Goal: Information Seeking & Learning: Find specific fact

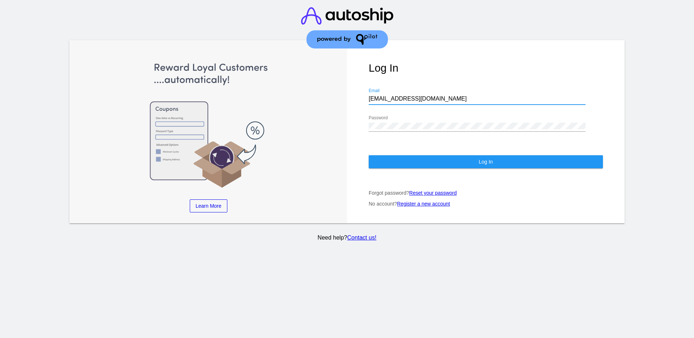
drag, startPoint x: 441, startPoint y: 97, endPoint x: 366, endPoint y: 97, distance: 74.9
click at [366, 97] on div "Log In [EMAIL_ADDRESS][DOMAIN_NAME] Email Password Log In Forgot password? Rese…" at bounding box center [486, 131] width 278 height 183
paste input "[EMAIL_ADDRESS][DOMAIN_NAME]"
type input "[EMAIL_ADDRESS][DOMAIN_NAME]"
click at [371, 123] on div "Password" at bounding box center [477, 123] width 217 height 16
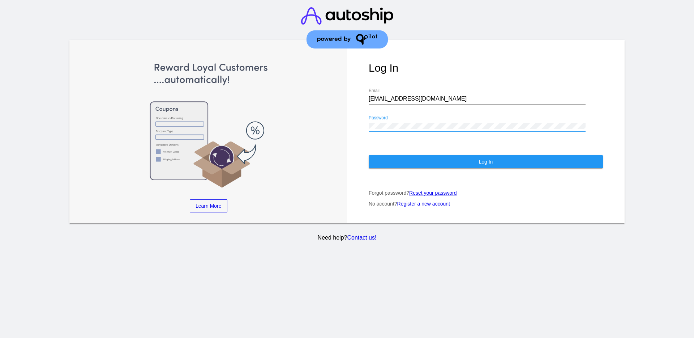
drag, startPoint x: 417, startPoint y: 129, endPoint x: 363, endPoint y: 126, distance: 54.7
click at [363, 126] on div "Log In support@patternsinthecloud.com Email Password Log In Forgot password? Re…" at bounding box center [486, 131] width 278 height 183
click at [391, 168] on button "Log In" at bounding box center [486, 161] width 234 height 13
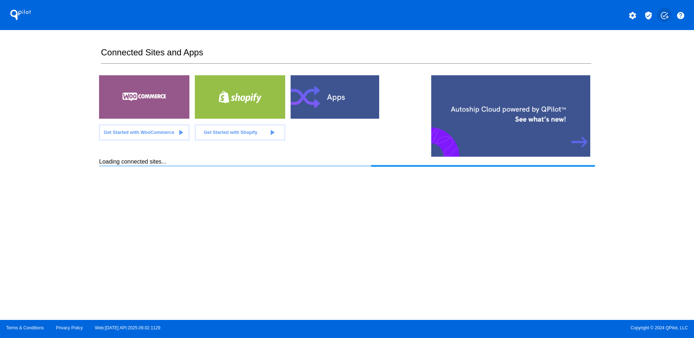
click at [667, 16] on mat-icon "add_task" at bounding box center [664, 15] width 9 height 9
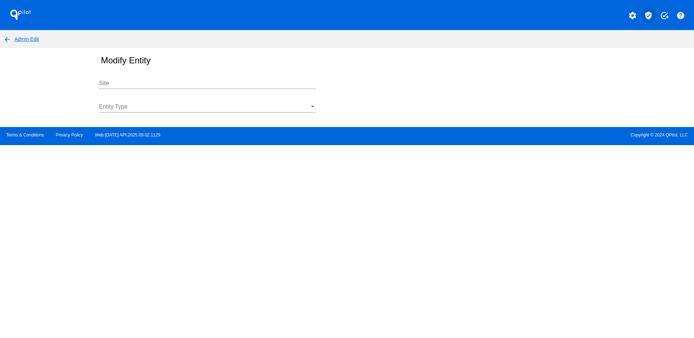
click at [651, 17] on mat-icon "verified_user" at bounding box center [649, 15] width 9 height 9
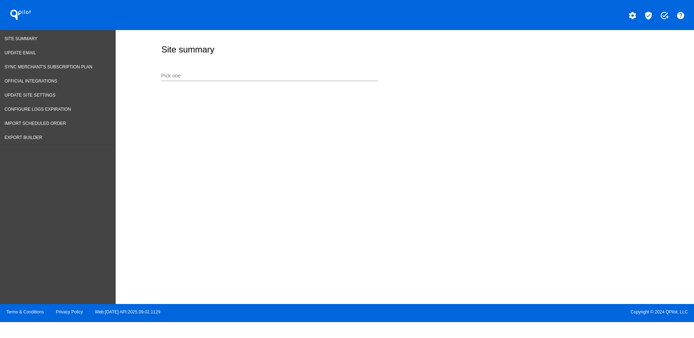
click at [269, 78] on input "Pick one" at bounding box center [269, 76] width 217 height 6
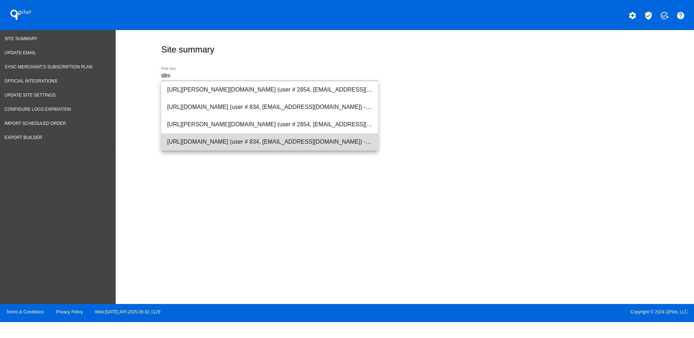
click at [209, 145] on span "https://www.tillmanstranquils.com (user # 834, info@tillmanstranquils.com) - Pr…" at bounding box center [269, 141] width 205 height 17
type input "https://www.tillmanstranquils.com (user # 834, info@tillmanstranquils.com) - Pr…"
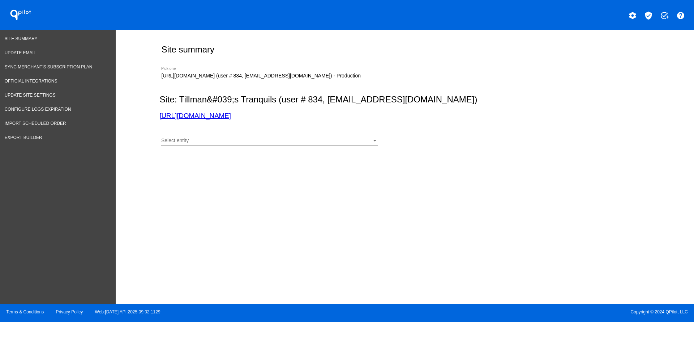
drag, startPoint x: 232, startPoint y: 121, endPoint x: 221, endPoint y: 115, distance: 12.5
click at [43, 140] on link "Export Builder" at bounding box center [58, 138] width 116 height 14
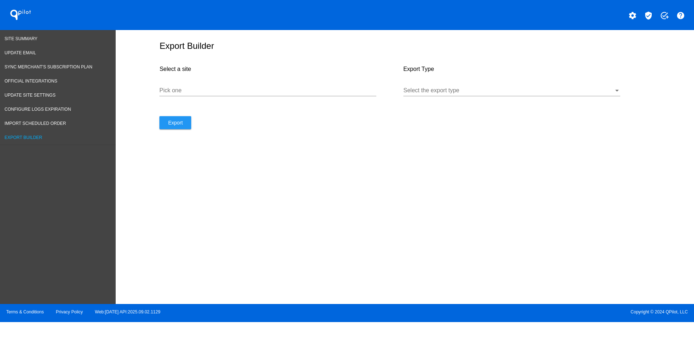
click at [217, 94] on div "Pick one" at bounding box center [268, 88] width 217 height 16
paste input "https://www.tillmanstranquils.com/"
type input "https://www.tillmanstranquils.com/"
click at [454, 93] on div at bounding box center [509, 90] width 211 height 7
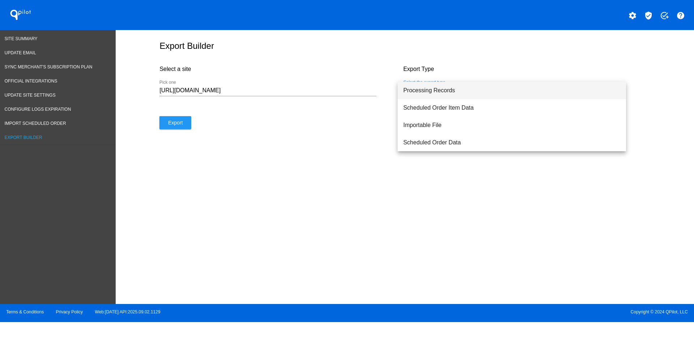
click at [445, 89] on span "Processing Records" at bounding box center [512, 90] width 217 height 17
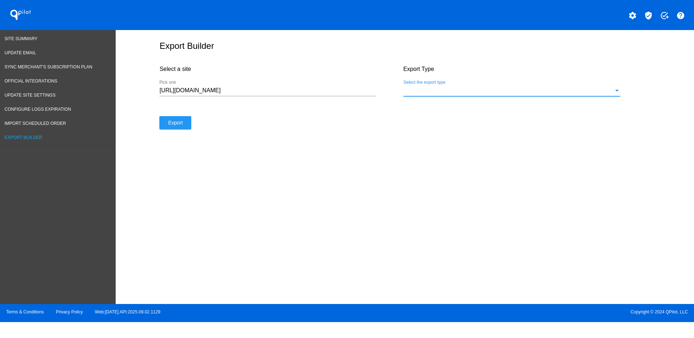
select select "8"
select select "2025"
select select "9"
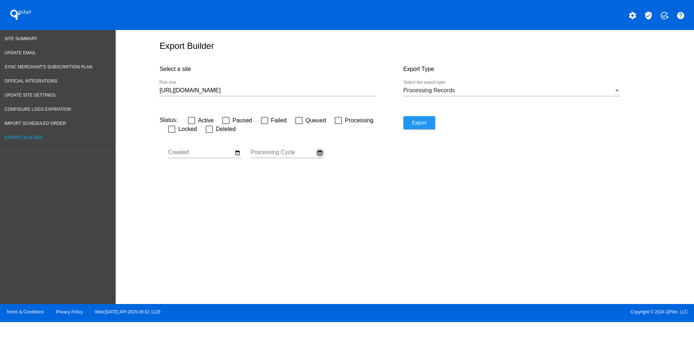
click at [317, 152] on mat-icon "date_range" at bounding box center [320, 152] width 6 height 7
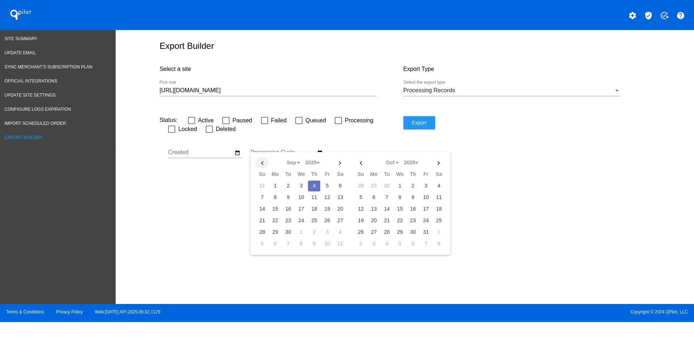
click at [267, 162] on th at bounding box center [262, 162] width 12 height 11
click at [260, 221] on td "17" at bounding box center [262, 220] width 12 height 11
click at [345, 162] on th at bounding box center [340, 162] width 12 height 11
select select "8"
click at [330, 187] on td "5" at bounding box center [327, 185] width 12 height 11
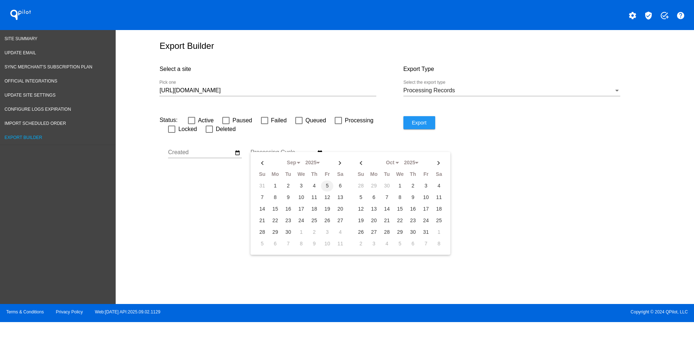
type input "08/17/2025 - 09/05/2025"
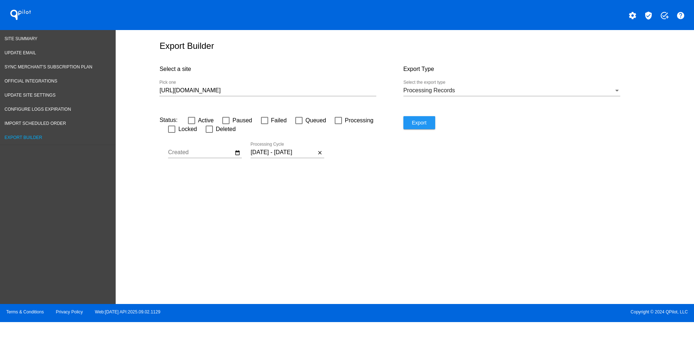
click at [333, 83] on div "https://www.tillmanstranquils.com/ Pick one" at bounding box center [268, 88] width 217 height 16
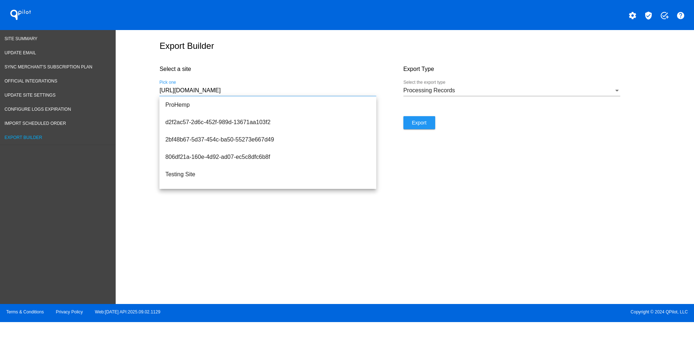
click at [332, 86] on div "https://www.tillmanstranquils.com/ Pick one" at bounding box center [268, 88] width 217 height 16
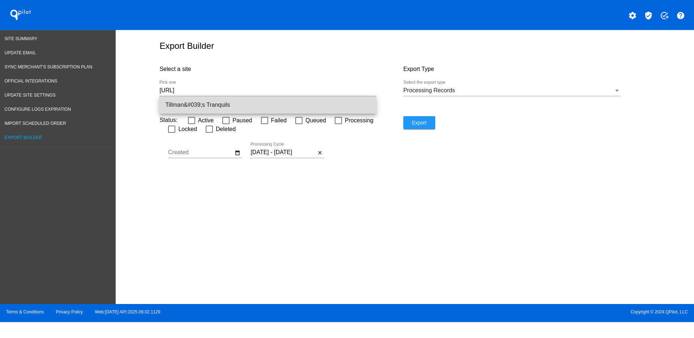
click at [337, 100] on span "Tillman&#039;s Tranquils" at bounding box center [267, 104] width 205 height 17
type input "Tillman&#039;s Tranquils"
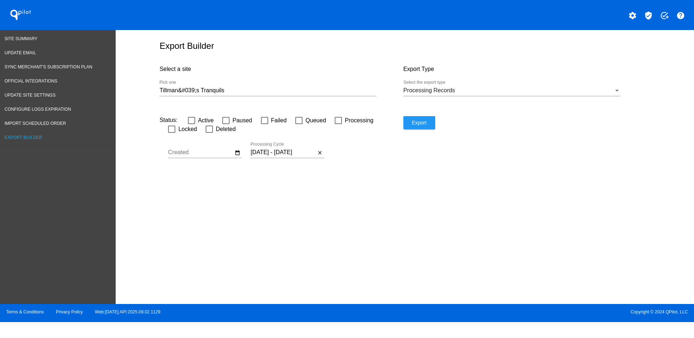
click at [427, 129] on div "Export" at bounding box center [526, 145] width 244 height 58
click at [424, 122] on span "Export" at bounding box center [419, 123] width 14 height 6
click at [480, 134] on div "Export" at bounding box center [526, 145] width 244 height 58
click at [427, 122] on button "Export" at bounding box center [420, 122] width 32 height 13
click at [27, 40] on span "Site Summary" at bounding box center [21, 38] width 33 height 5
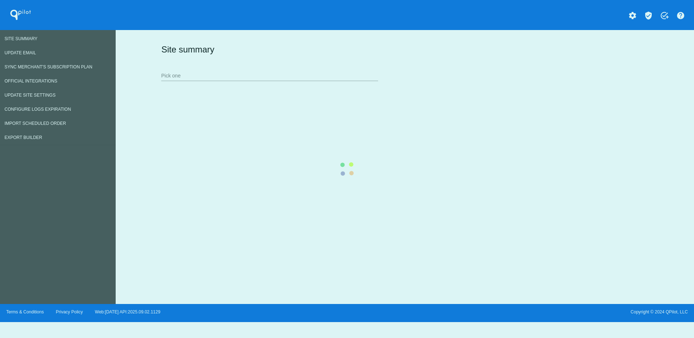
click at [256, 77] on div "Site summary Pick one" at bounding box center [404, 62] width 488 height 50
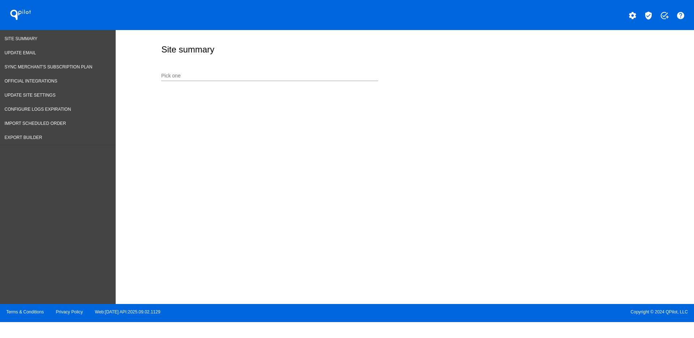
click at [255, 75] on input "Pick one" at bounding box center [269, 76] width 217 height 6
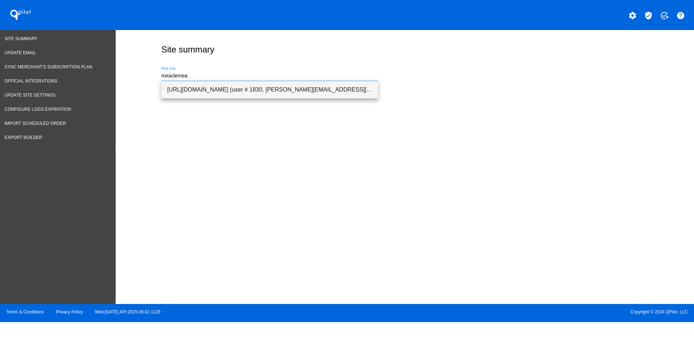
click at [272, 94] on span "https://themiraclemeal.com/usa (user # 1830, dominic@themiraclemeal.com) - Prod…" at bounding box center [269, 89] width 205 height 17
type input "https://themiraclemeal.com/usa (user # 1830, dominic@themiraclemeal.com) - Prod…"
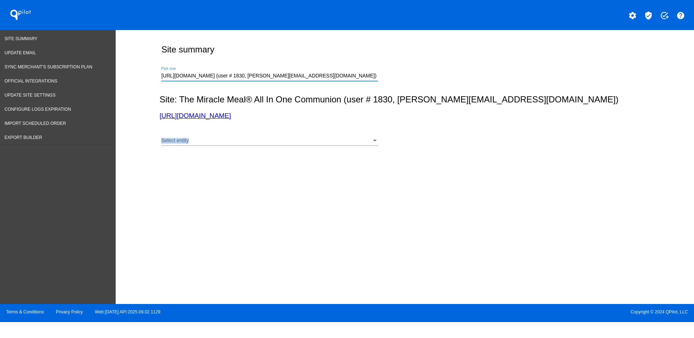
click at [273, 145] on div "Select entity Select entity" at bounding box center [269, 142] width 217 height 21
click at [261, 149] on div "Select entity Select entity" at bounding box center [269, 142] width 217 height 21
click at [256, 141] on div "Select entity" at bounding box center [266, 141] width 211 height 6
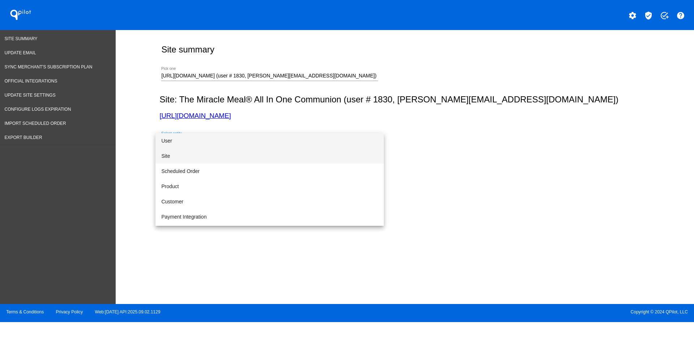
click at [251, 151] on span "Site" at bounding box center [269, 155] width 217 height 15
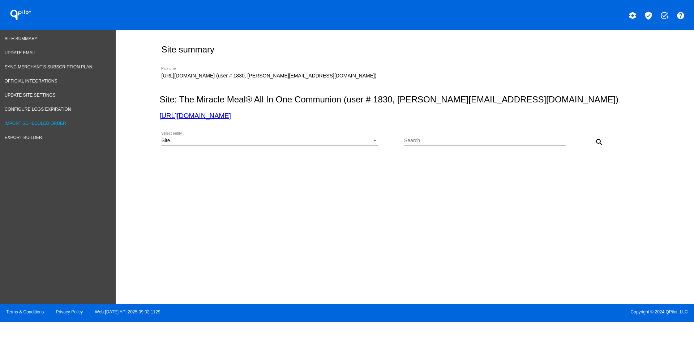
click at [80, 123] on link "Import Scheduled Order" at bounding box center [58, 123] width 116 height 14
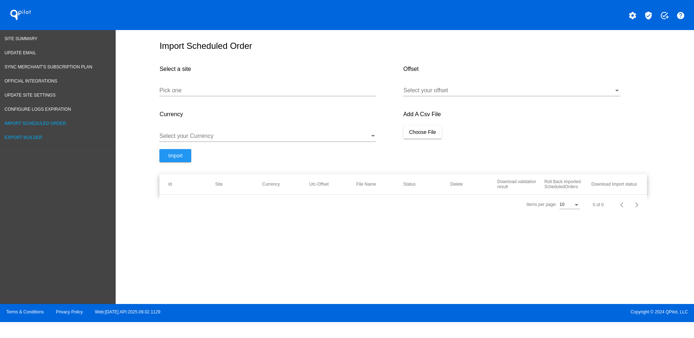
click at [62, 137] on link "Export Builder" at bounding box center [58, 138] width 116 height 14
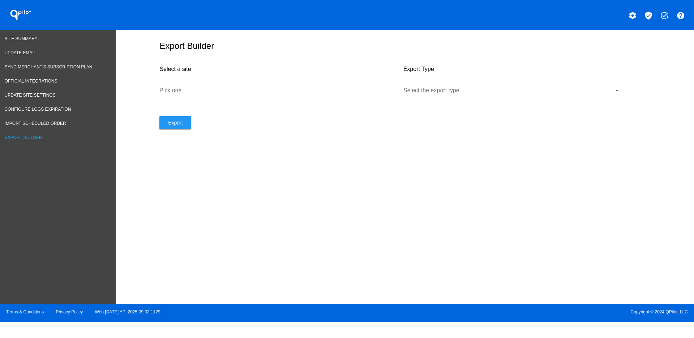
click at [217, 91] on input "Pick one" at bounding box center [268, 90] width 217 height 7
paste input "https://themiraclemeal.com/usa"
click at [477, 85] on div "Select the export type" at bounding box center [512, 88] width 217 height 16
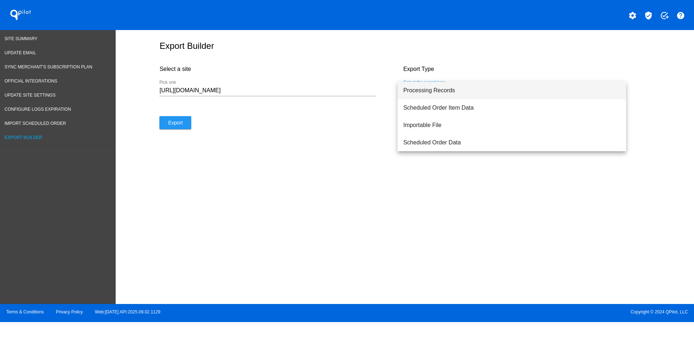
click at [465, 88] on span "Processing Records" at bounding box center [512, 90] width 217 height 17
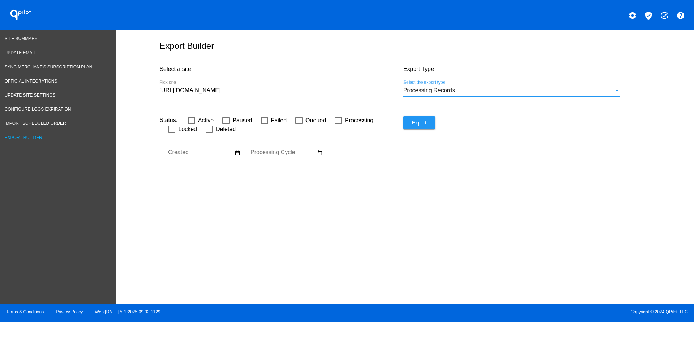
click at [288, 90] on input "https://themiraclemeal.com/usa" at bounding box center [268, 90] width 217 height 7
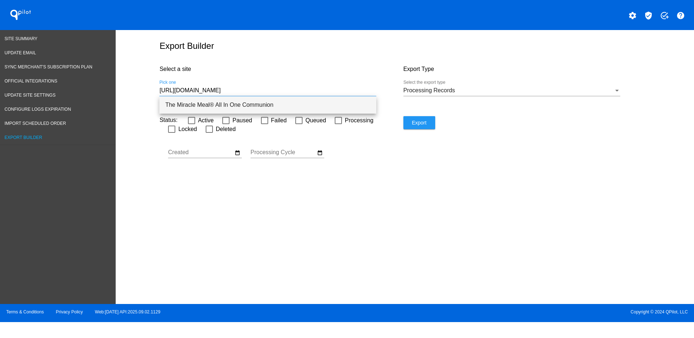
click at [292, 106] on span "The Miracle Meal® All In One Communion" at bounding box center [267, 104] width 205 height 17
type input "The Miracle Meal® All In One Communion"
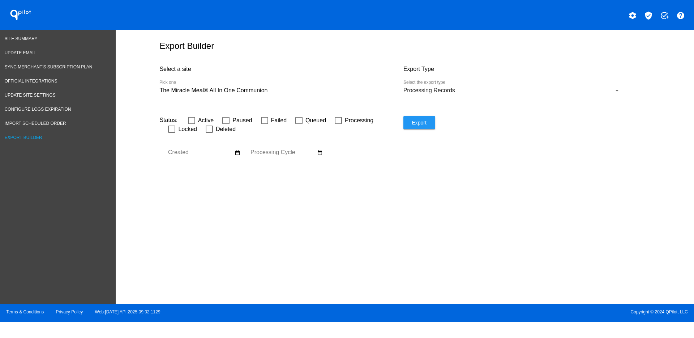
click at [324, 154] on div "date_range" at bounding box center [320, 152] width 9 height 9
click at [323, 154] on mat-icon "date_range" at bounding box center [320, 152] width 6 height 7
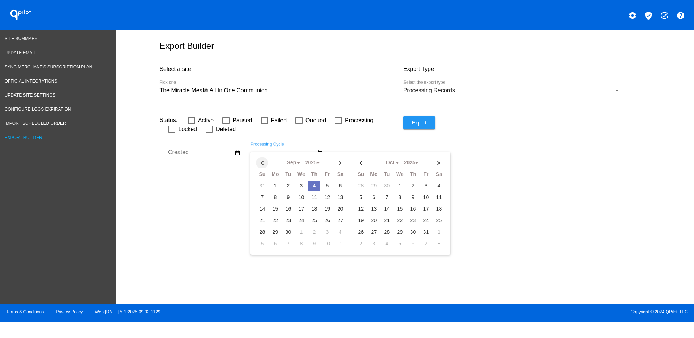
click at [264, 158] on th at bounding box center [262, 162] width 12 height 11
click at [325, 184] on td "1" at bounding box center [327, 185] width 12 height 11
click at [343, 162] on th at bounding box center [340, 162] width 12 height 11
select select "8"
click at [327, 186] on td "5" at bounding box center [327, 185] width 12 height 11
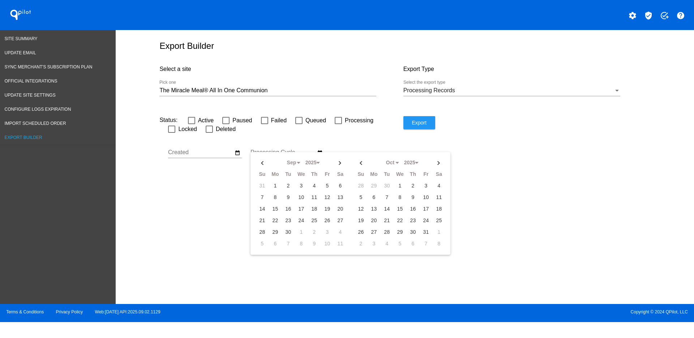
type input "08/01/2025 - 09/05/2025"
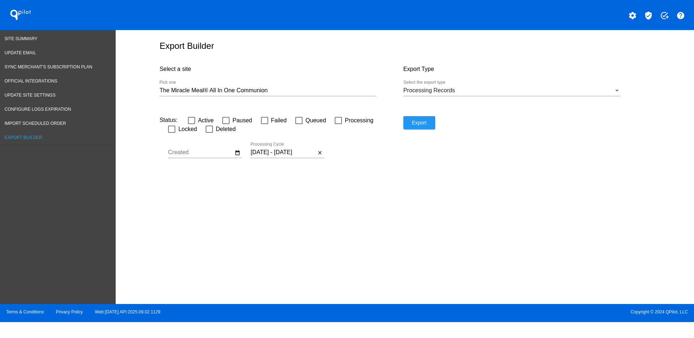
click at [429, 118] on button "Export" at bounding box center [420, 122] width 32 height 13
click at [32, 39] on span "Site Summary" at bounding box center [21, 38] width 33 height 5
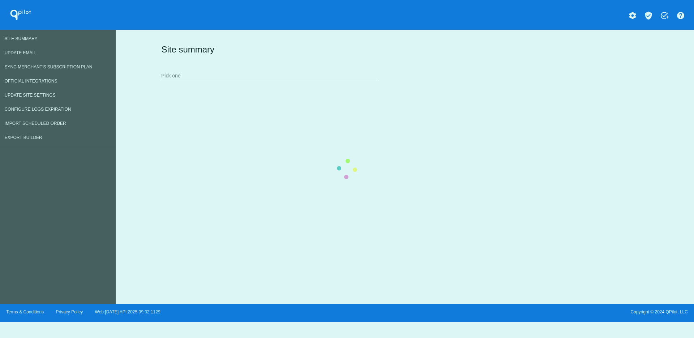
click at [280, 74] on div "Site summary Pick one" at bounding box center [404, 62] width 488 height 50
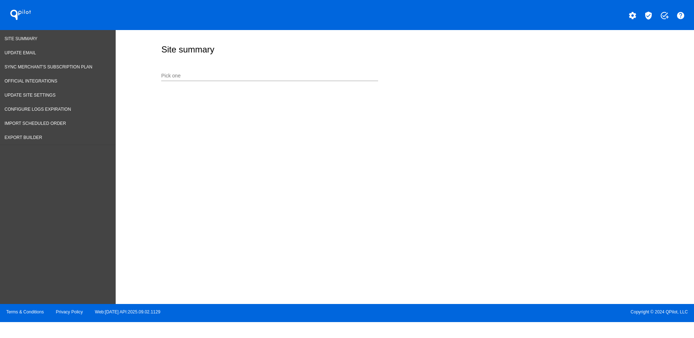
click at [278, 73] on input "Pick one" at bounding box center [269, 76] width 217 height 6
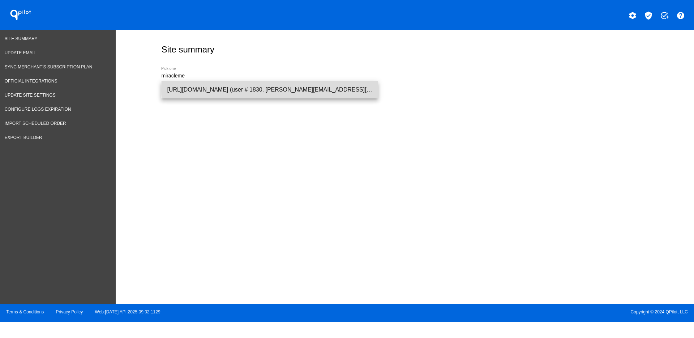
click at [288, 90] on span "https://themiraclemeal.com/usa (user # 1830, dominic@themiraclemeal.com) - Prod…" at bounding box center [269, 89] width 205 height 17
type input "https://themiraclemeal.com/usa (user # 1830, dominic@themiraclemeal.com) - Prod…"
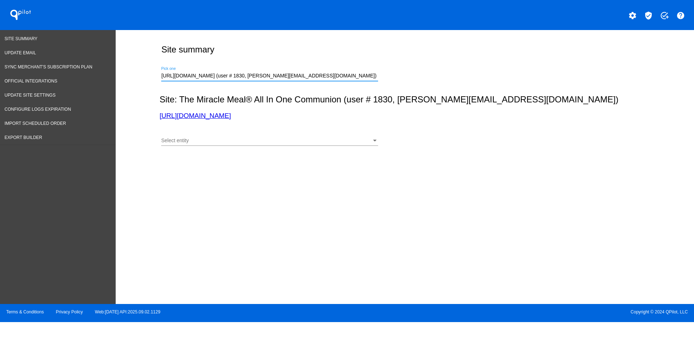
click at [302, 127] on div "Select entity Select entity" at bounding box center [404, 140] width 488 height 26
click at [302, 137] on div "Select entity Select entity" at bounding box center [269, 139] width 217 height 14
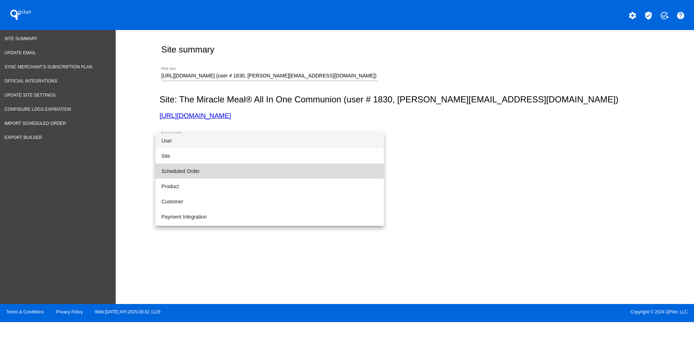
click at [293, 168] on span "Scheduled Order" at bounding box center [269, 170] width 217 height 15
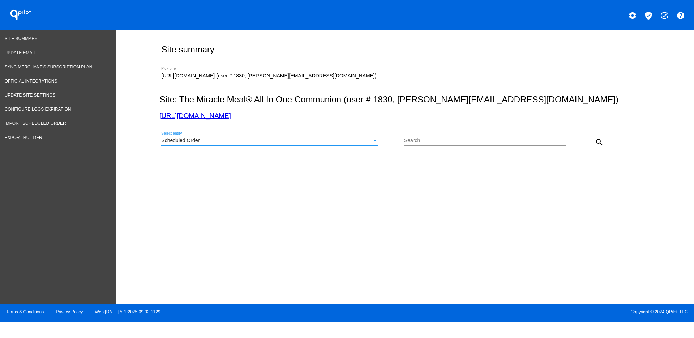
click at [476, 140] on input "Search" at bounding box center [485, 141] width 162 height 6
paste input "892414"
type input "892414"
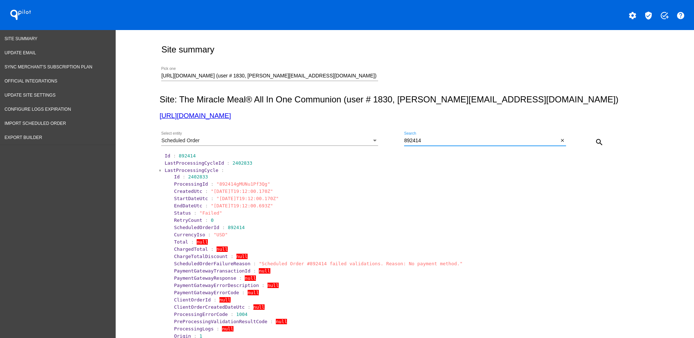
click at [177, 167] on span "LastProcessingCycle" at bounding box center [192, 169] width 54 height 5
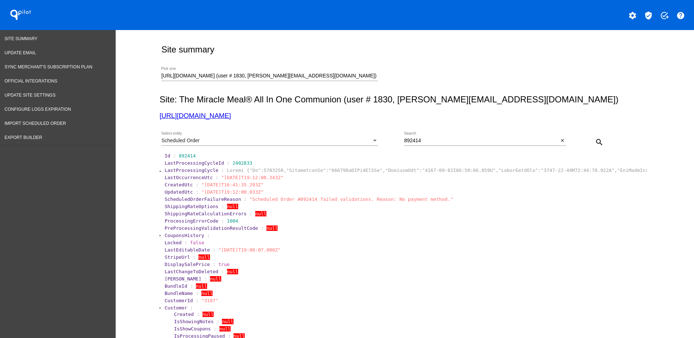
click at [169, 306] on span "Customer" at bounding box center [176, 307] width 23 height 5
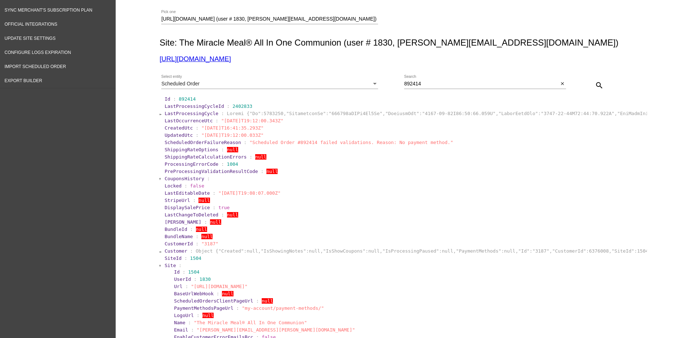
scroll to position [136, 0]
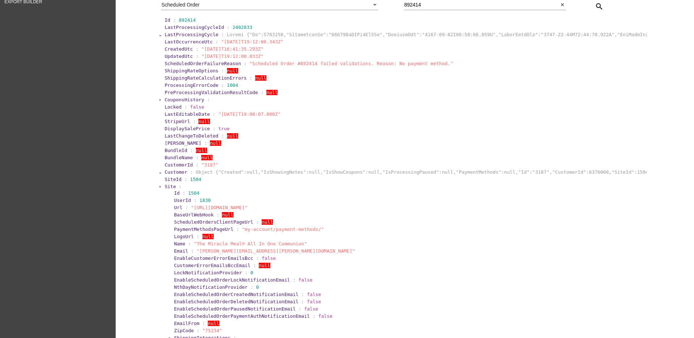
click at [165, 187] on span "Site" at bounding box center [170, 186] width 11 height 5
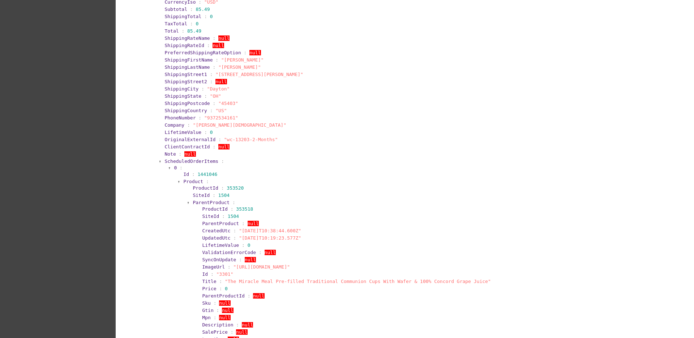
click at [177, 162] on span "ScheduledOrderItems" at bounding box center [192, 160] width 54 height 5
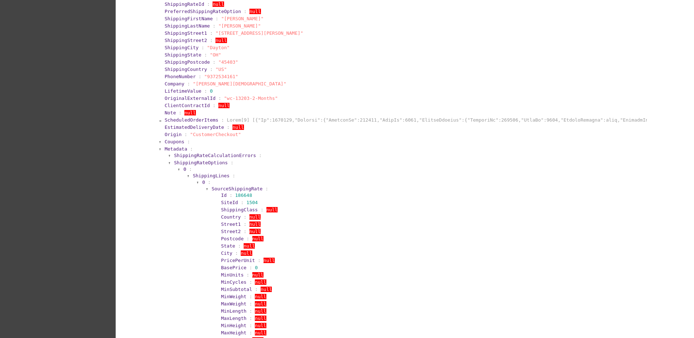
scroll to position [497, 0]
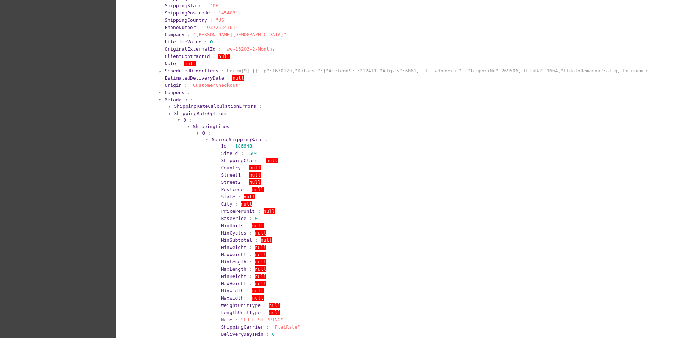
click at [174, 99] on span "Metadata" at bounding box center [176, 99] width 23 height 5
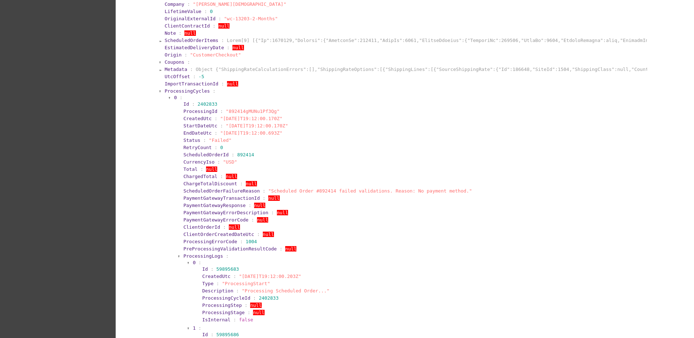
scroll to position [543, 0]
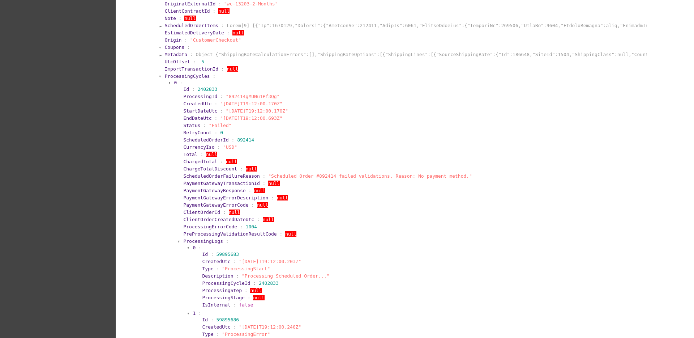
click at [169, 75] on span "ProcessingCycles" at bounding box center [187, 75] width 45 height 5
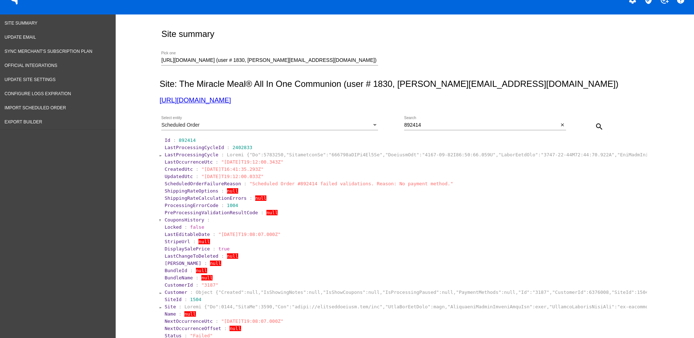
scroll to position [0, 0]
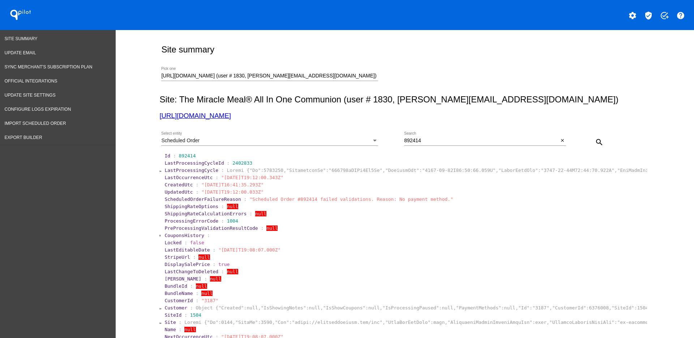
click at [321, 143] on div "Scheduled Order" at bounding box center [266, 141] width 211 height 6
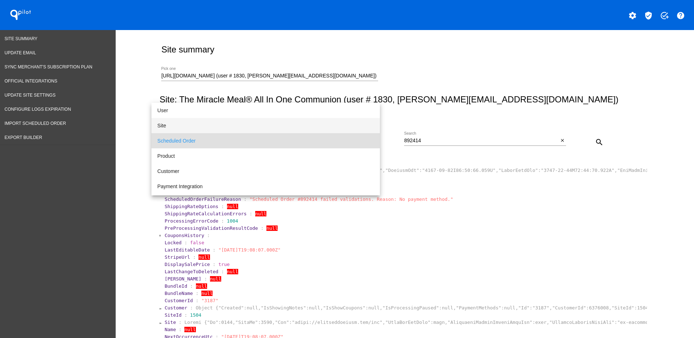
click at [269, 124] on span "Site" at bounding box center [265, 125] width 217 height 15
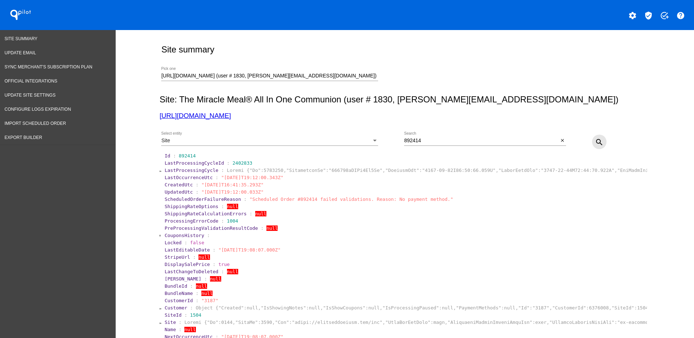
click at [595, 137] on button "search" at bounding box center [599, 142] width 14 height 14
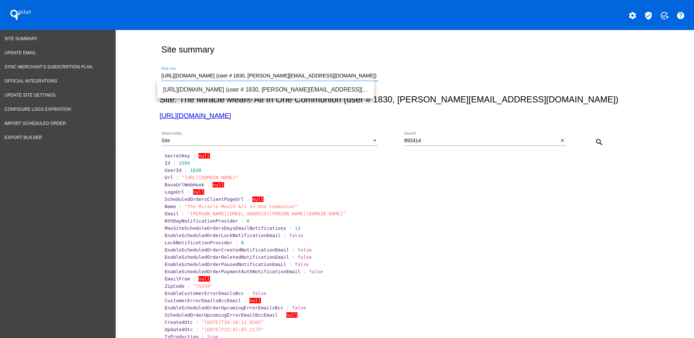
drag, startPoint x: 363, startPoint y: 76, endPoint x: 127, endPoint y: 79, distance: 235.9
paste input "paul@amybeardmd.com"
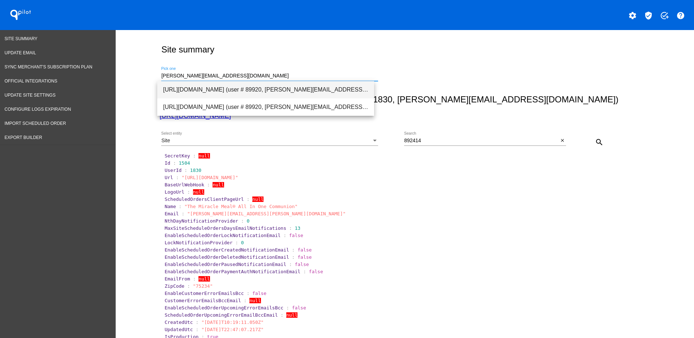
click at [216, 90] on span "https://amybeardmd.com (user # 89920, paul@amybeardmd.com) - Production" at bounding box center [265, 89] width 205 height 17
type input "https://amybeardmd.com (user # 89920, paul@amybeardmd.com) - Production"
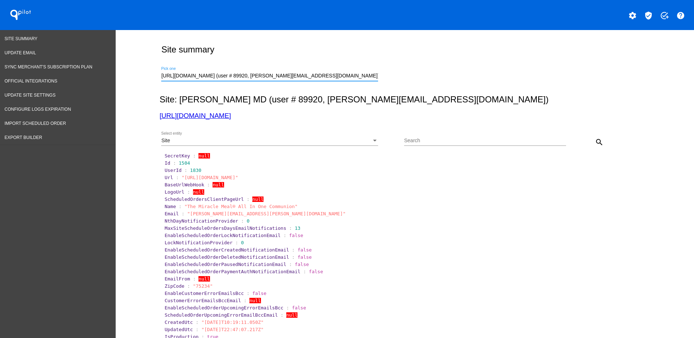
click at [597, 145] on mat-icon "search" at bounding box center [599, 142] width 9 height 9
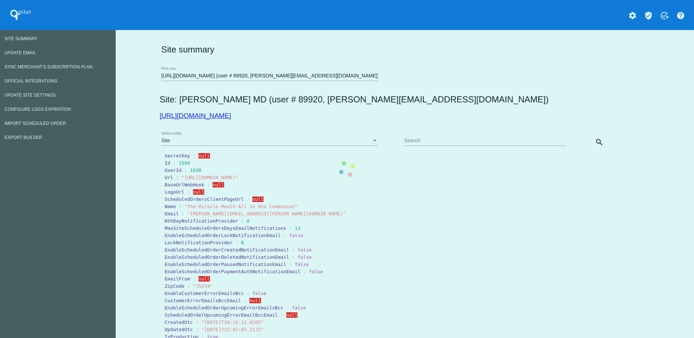
drag, startPoint x: 218, startPoint y: 116, endPoint x: 516, endPoint y: 89, distance: 298.6
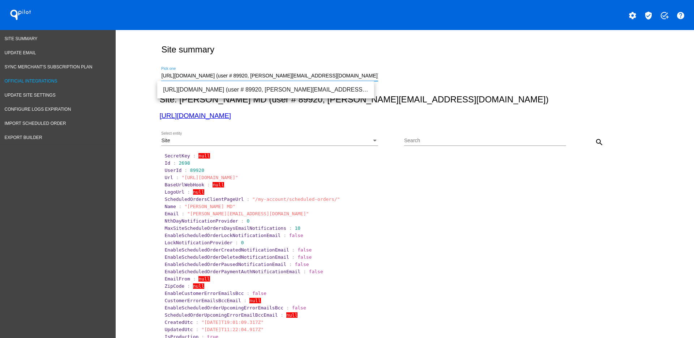
drag, startPoint x: 357, startPoint y: 74, endPoint x: 107, endPoint y: 78, distance: 250.0
paste input "becky.cottrell@myencore.life"
click at [336, 88] on span "https://myencore.life (user # 494, becky.cottrell@myencore.life) - Production" at bounding box center [265, 89] width 205 height 17
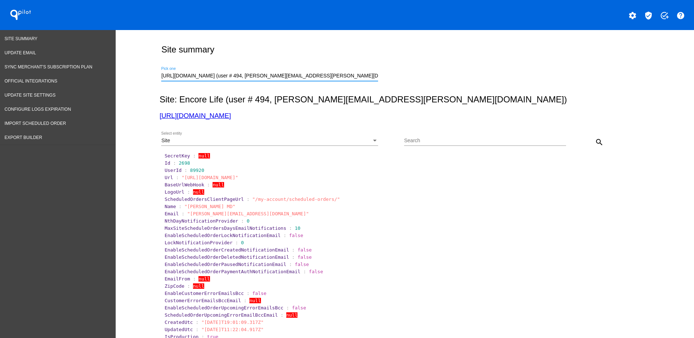
click at [595, 138] on mat-icon "search" at bounding box center [599, 142] width 9 height 9
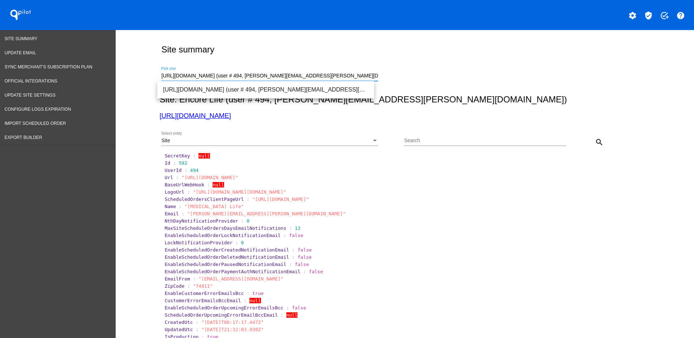
drag, startPoint x: 352, startPoint y: 77, endPoint x: 152, endPoint y: 78, distance: 200.7
paste input "info@myristol.com"
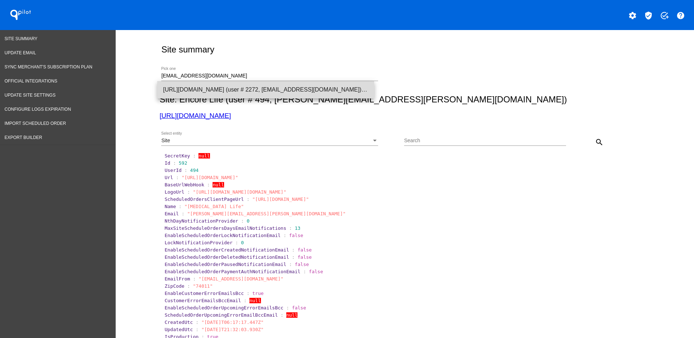
click at [320, 88] on span "https://myristol.com (user # 2272, info@myristol.com) - Production" at bounding box center [265, 89] width 205 height 17
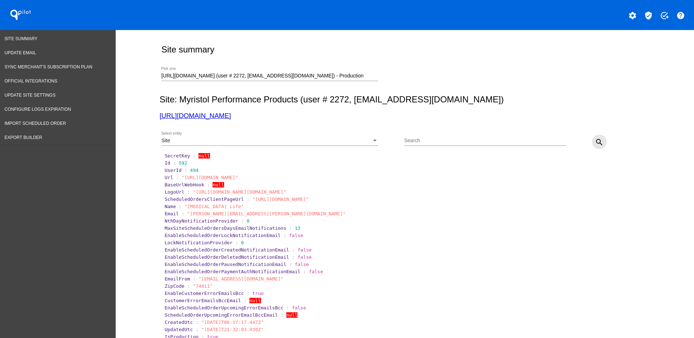
click at [599, 141] on mat-icon "search" at bounding box center [599, 142] width 9 height 9
drag, startPoint x: 183, startPoint y: 217, endPoint x: 211, endPoint y: 215, distance: 28.6
click at [211, 215] on section "Email : "info@myristol.bvbeta.com"" at bounding box center [405, 213] width 483 height 7
click at [211, 215] on span ""info@myristol.bvbeta.com"" at bounding box center [229, 213] width 85 height 5
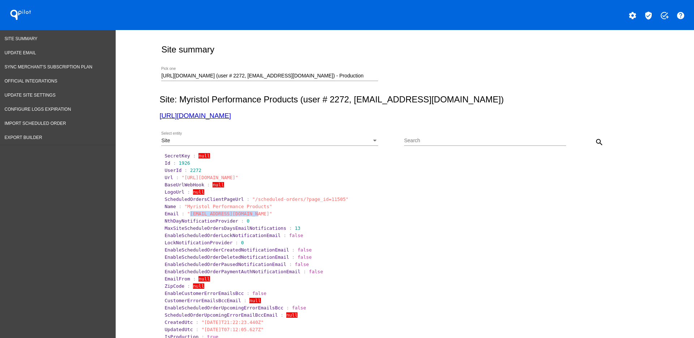
drag, startPoint x: 247, startPoint y: 213, endPoint x: 184, endPoint y: 216, distance: 63.0
click at [187, 216] on span ""info@myristol.bvbeta.com"" at bounding box center [229, 213] width 85 height 5
copy span "info@myristol.bvbeta.com"
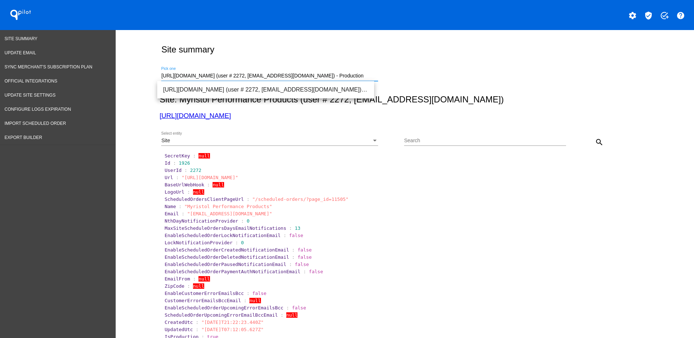
drag, startPoint x: 320, startPoint y: 77, endPoint x: 127, endPoint y: 79, distance: 193.9
paste input "Mail@drhirt.com"
click at [267, 91] on span "https://www.drhirt.com (user # 846, Mail@drhirt.com) - Production" at bounding box center [265, 89] width 205 height 17
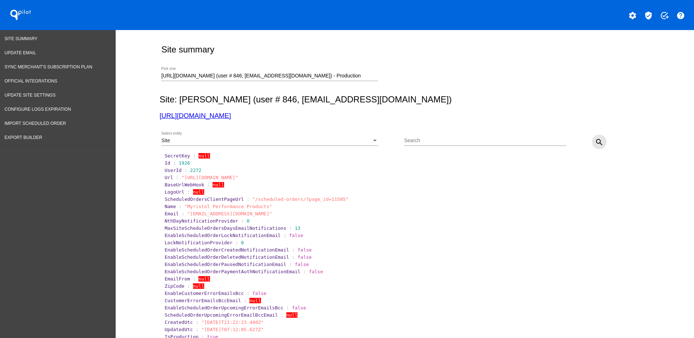
click at [599, 145] on mat-icon "search" at bounding box center [599, 142] width 9 height 9
drag, startPoint x: 184, startPoint y: 217, endPoint x: 211, endPoint y: 215, distance: 26.5
drag, startPoint x: 183, startPoint y: 216, endPoint x: 228, endPoint y: 216, distance: 45.2
click at [228, 217] on section "Email : "orders@drhirt.com"" at bounding box center [405, 213] width 483 height 7
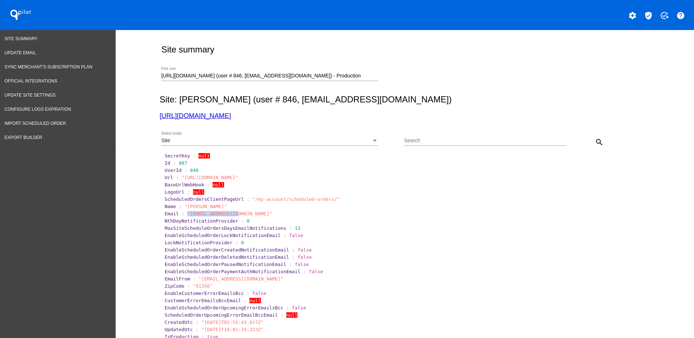
click at [226, 214] on span ""orders@drhirt.com"" at bounding box center [229, 213] width 85 height 5
click at [230, 214] on span ""orders@drhirt.com"" at bounding box center [229, 213] width 85 height 5
drag, startPoint x: 228, startPoint y: 214, endPoint x: 184, endPoint y: 214, distance: 44.1
click at [187, 214] on span ""orders@drhirt.com"" at bounding box center [229, 213] width 85 height 5
copy span "orders@drhirt.com"
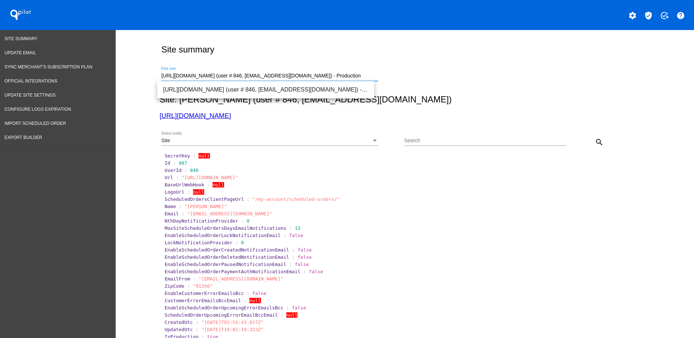
drag, startPoint x: 313, startPoint y: 73, endPoint x: 135, endPoint y: 67, distance: 178.8
paste input "caro@toptreeherbs.com"
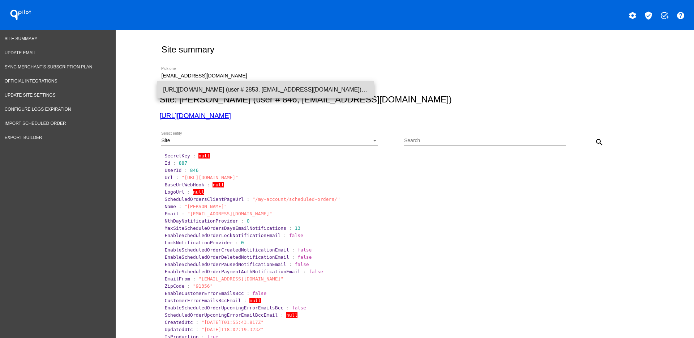
click at [318, 93] on span "https://toptreeherbs.com (user # 2853, caro@toptreeherbs.com) - Production" at bounding box center [265, 89] width 205 height 17
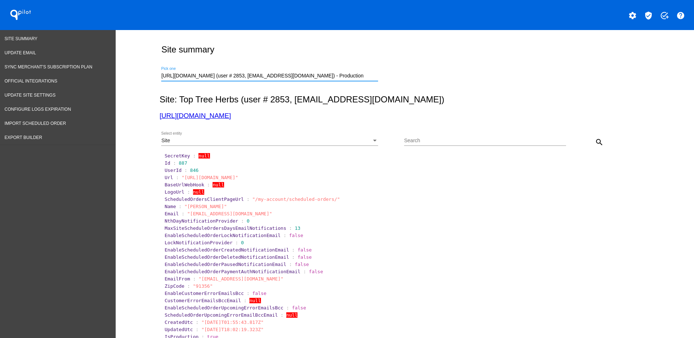
click at [592, 140] on button "search" at bounding box center [599, 142] width 14 height 14
drag, startPoint x: 185, startPoint y: 216, endPoint x: 246, endPoint y: 212, distance: 61.2
click at [247, 212] on span ""contact@toptreeherbs.com"" at bounding box center [229, 213] width 85 height 5
copy span "contact@toptreeherbs.com"
drag, startPoint x: 336, startPoint y: 76, endPoint x: 130, endPoint y: 75, distance: 206.2
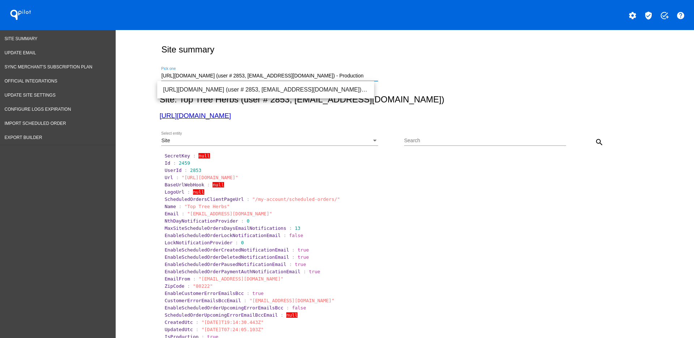
paste input "mcdschell@gmail.com"
click at [259, 86] on span "https://nouvelleresearch.com (user # 560, mcdschell@gmail.com) - Production" at bounding box center [265, 89] width 205 height 17
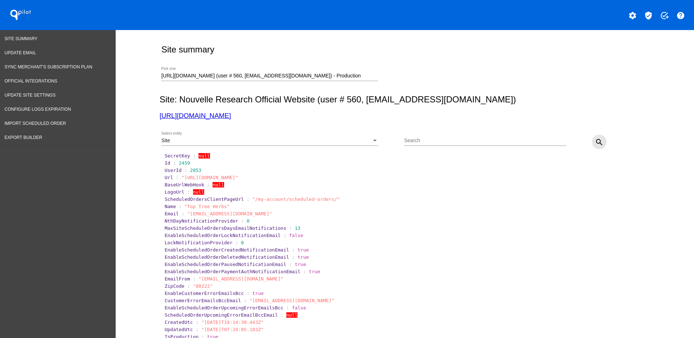
drag, startPoint x: 589, startPoint y: 140, endPoint x: 526, endPoint y: 138, distance: 63.3
click at [592, 140] on button "search" at bounding box center [599, 142] width 14 height 14
copy span "tbroderick@internetgorilla.com"
drag, startPoint x: 185, startPoint y: 214, endPoint x: 262, endPoint y: 214, distance: 76.3
click at [262, 214] on span ""tbroderick@internetgorilla.com"" at bounding box center [229, 213] width 85 height 5
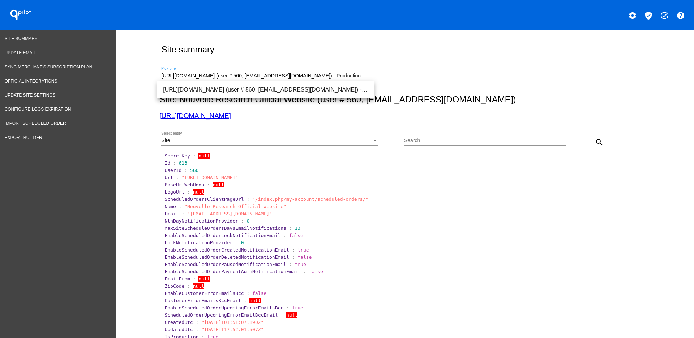
drag, startPoint x: 350, startPoint y: 72, endPoint x: 141, endPoint y: 69, distance: 209.1
paste input "info@vibrantvue.com"
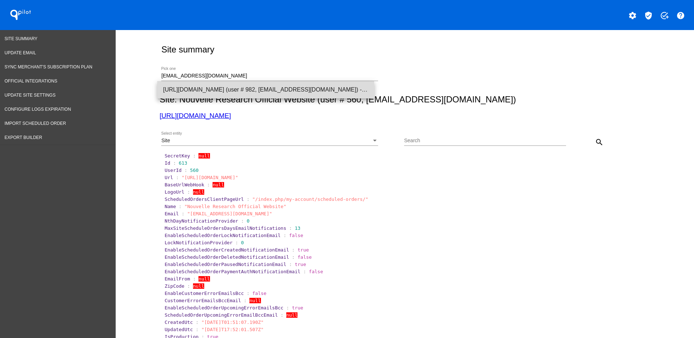
click at [299, 88] on span "https://vibrantvue.com (user # 982, info@vibrantvue.com) - Production" at bounding box center [265, 89] width 205 height 17
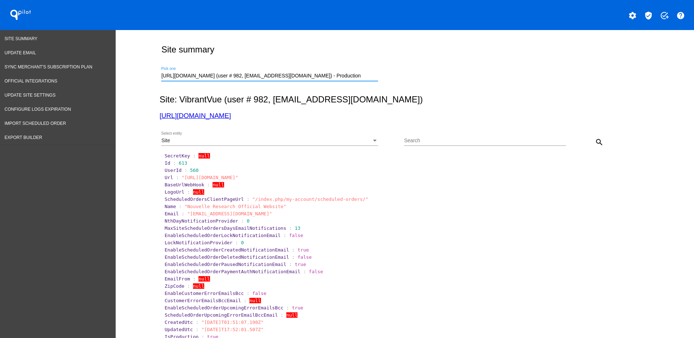
click at [597, 143] on mat-icon "search" at bounding box center [599, 142] width 9 height 9
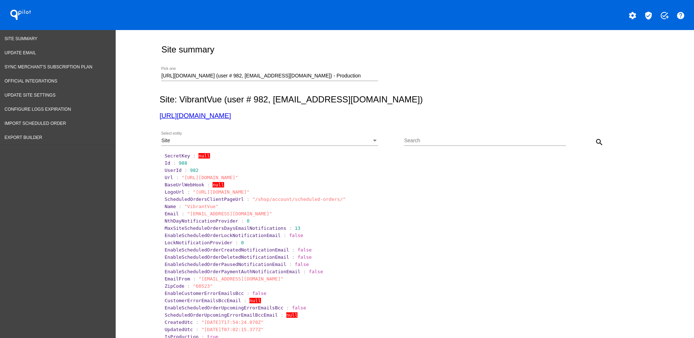
drag, startPoint x: 338, startPoint y: 72, endPoint x: 149, endPoint y: 66, distance: 189.6
drag, startPoint x: 344, startPoint y: 74, endPoint x: 116, endPoint y: 76, distance: 228.6
paste input "admin@thehouseofmouth.com.au"
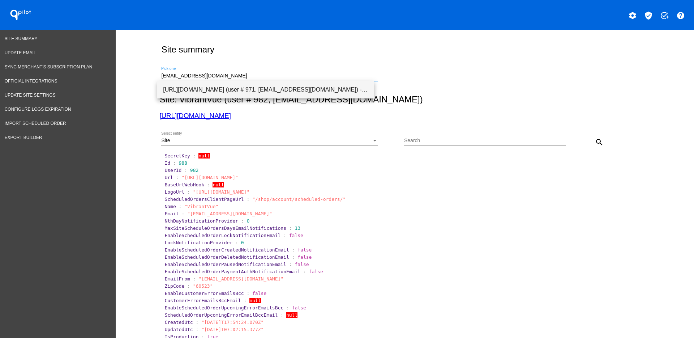
click at [302, 89] on span "https://www.thehouseofmouth.com.au (user # 971, admin@thehouseofmouth.com.au) -…" at bounding box center [265, 89] width 205 height 17
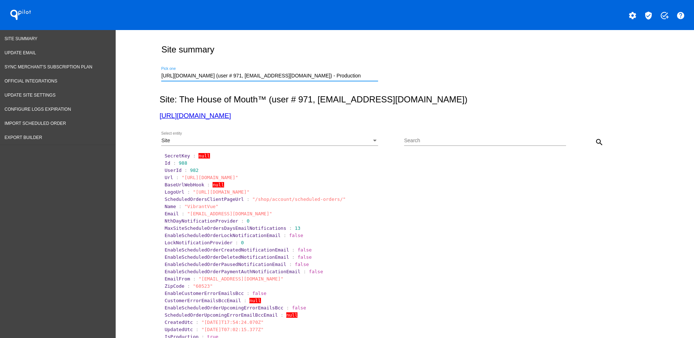
scroll to position [0, 4]
click at [602, 142] on button "search" at bounding box center [599, 142] width 14 height 14
drag, startPoint x: 242, startPoint y: 119, endPoint x: 224, endPoint y: 114, distance: 18.9
click at [371, 78] on input "https://www.thehouseofmouth.com.au (user # 971, admin@thehouseofmouth.com.au) -…" at bounding box center [269, 76] width 217 height 6
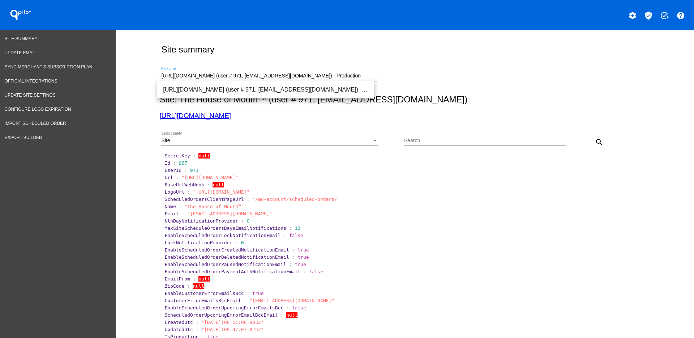
scroll to position [0, 4]
drag, startPoint x: 158, startPoint y: 75, endPoint x: 486, endPoint y: 73, distance: 328.4
click at [486, 73] on div "https://www.thehouseofmouth.com.au (user # 971, admin@thehouseofmouth.com.au) -…" at bounding box center [404, 75] width 488 height 26
paste input "ops@rebelhealthtribe.com"
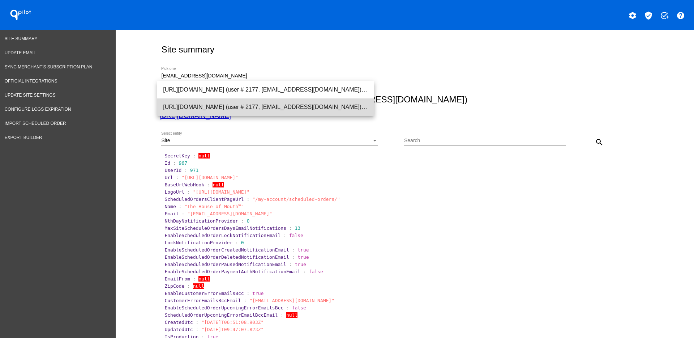
click at [294, 107] on span "https://rebelhealthtribe.com (user # 2177, ops@rebelhealthtribe.com) - Producti…" at bounding box center [265, 106] width 205 height 17
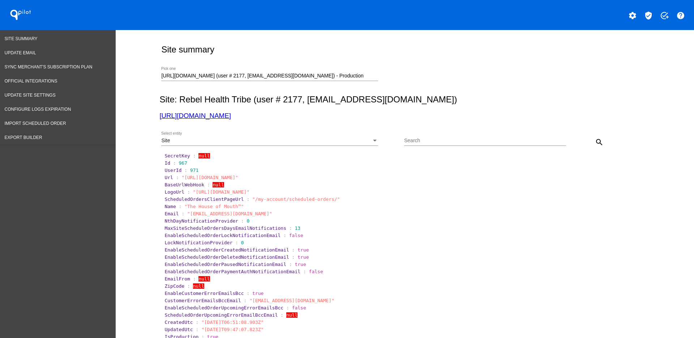
click at [357, 75] on input "https://rebelhealthtribe.com (user # 2177, ops@rebelhealthtribe.com) - Producti…" at bounding box center [269, 76] width 217 height 6
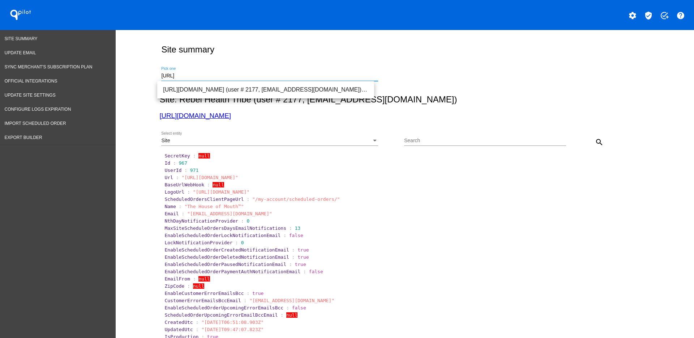
drag, startPoint x: 244, startPoint y: 75, endPoint x: 141, endPoint y: 66, distance: 103.1
paste input "ops@rebelhealthtribe.com"
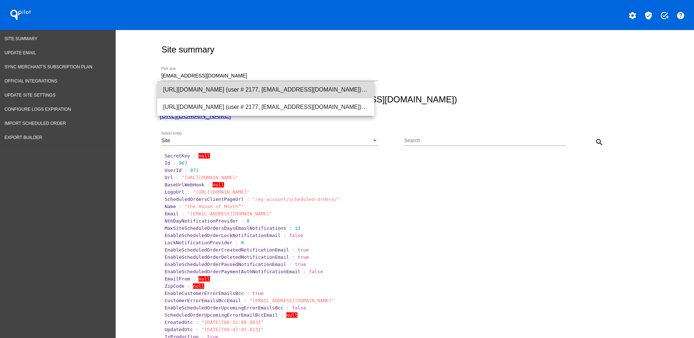
click at [263, 92] on span "https://rebelhealth.co (user # 2177, ops@rebelhealthtribe.com) - Production" at bounding box center [265, 89] width 205 height 17
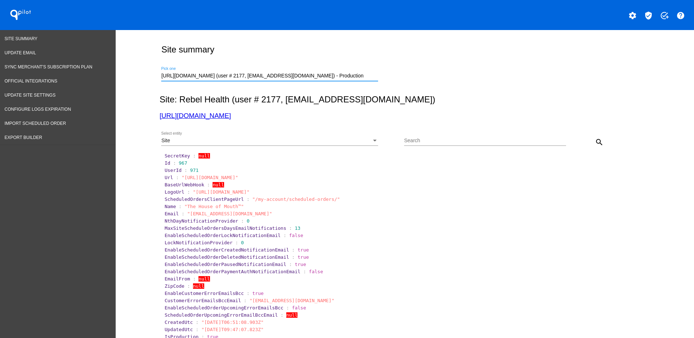
click at [599, 139] on mat-icon "search" at bounding box center [599, 142] width 9 height 9
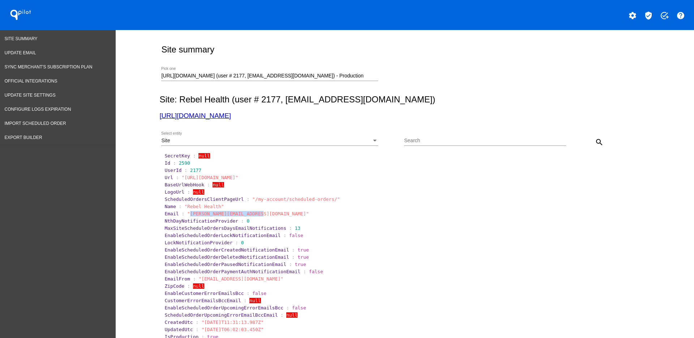
drag, startPoint x: 184, startPoint y: 214, endPoint x: 252, endPoint y: 211, distance: 68.4
click at [252, 211] on span ""philippe@twohourssleep.com"" at bounding box center [248, 213] width 122 height 5
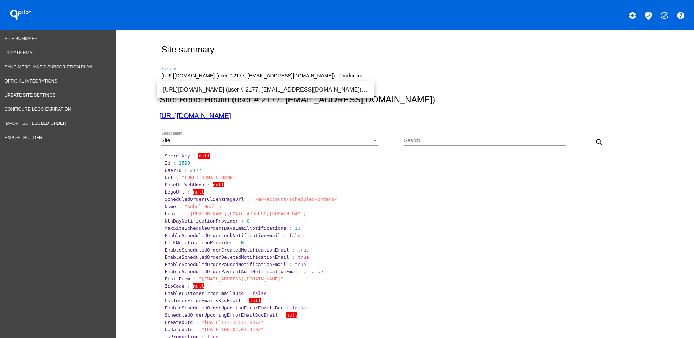
drag, startPoint x: 345, startPoint y: 77, endPoint x: 244, endPoint y: 77, distance: 100.9
paste input "jolson@bioverse.com"
click at [303, 86] on span "https://healthyponds.com (user # 1832, jolson@bioverse.com) - Production" at bounding box center [265, 89] width 205 height 17
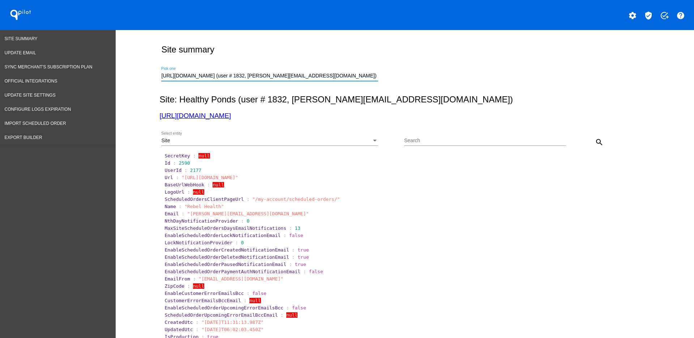
click at [595, 139] on mat-icon "search" at bounding box center [599, 142] width 9 height 9
drag, startPoint x: 183, startPoint y: 214, endPoint x: 241, endPoint y: 212, distance: 58.7
click at [241, 212] on span ""marketing@bioverse.com"" at bounding box center [229, 213] width 85 height 5
copy span "marketing@bioverse.com"
drag, startPoint x: 346, startPoint y: 74, endPoint x: 112, endPoint y: 68, distance: 234.1
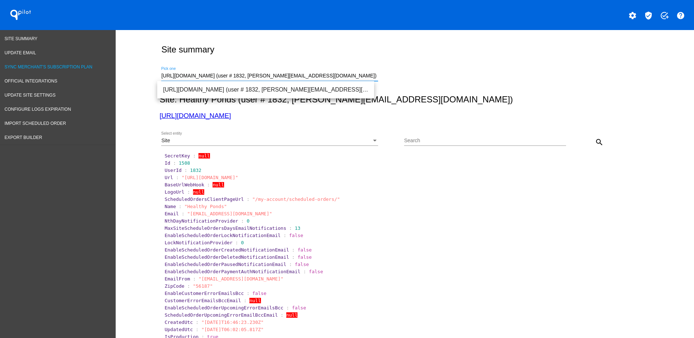
paste input "accounting@diabetessuppliesforless.com"
click at [347, 86] on span "https://diabetessupplies4less.com (user # 786, accounting@diabetessuppliesforle…" at bounding box center [265, 89] width 205 height 17
type input "https://diabetessupplies4less.com (user # 786, accounting@diabetessuppliesforle…"
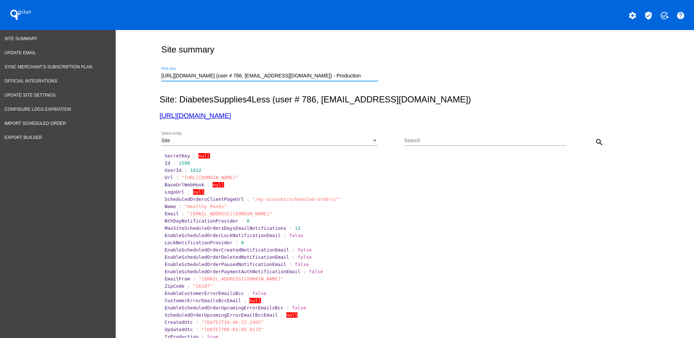
click at [592, 144] on button "search" at bounding box center [599, 142] width 14 height 14
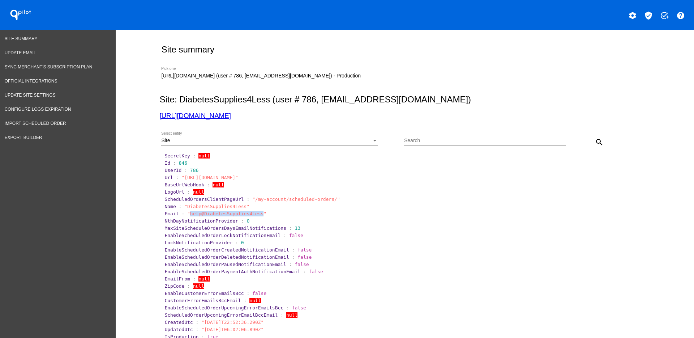
drag, startPoint x: 184, startPoint y: 213, endPoint x: 252, endPoint y: 214, distance: 68.0
click at [252, 214] on span ""help@DiabetesSupplies4Less"" at bounding box center [226, 213] width 79 height 5
copy span "help@DiabetesSupplies4Less"
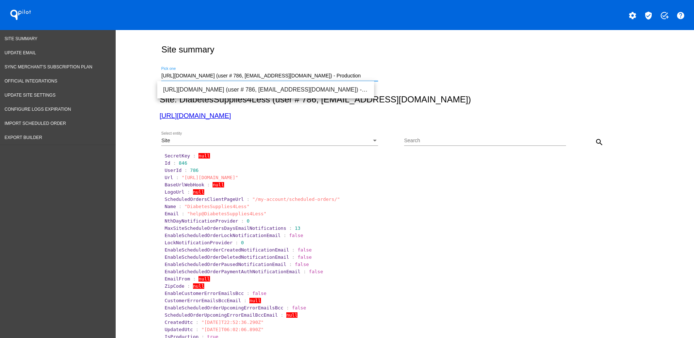
scroll to position [0, 12]
drag, startPoint x: 159, startPoint y: 75, endPoint x: 546, endPoint y: 67, distance: 387.1
click at [520, 67] on div "https://diabetessupplies4less.com (user # 786, accounting@diabetessuppliesforle…" at bounding box center [404, 75] width 488 height 26
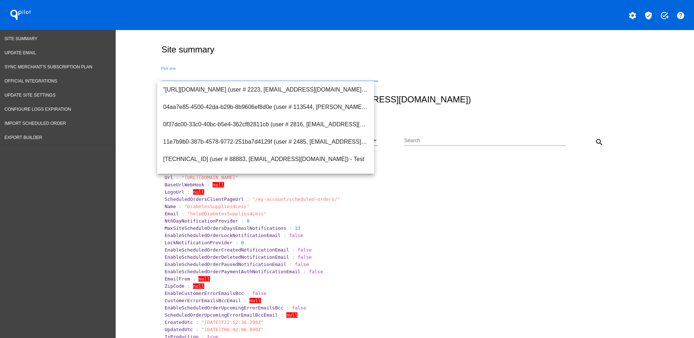
scroll to position [0, 0]
paste input "info@pacificroots.com"
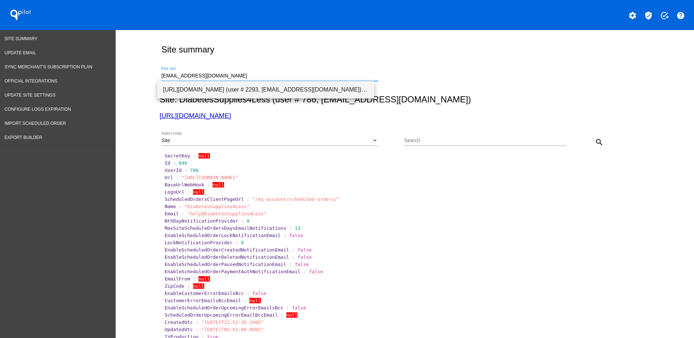
click at [309, 85] on span "https://pacificroots.com (user # 2293, info@pacificroots.com) - Production" at bounding box center [265, 89] width 205 height 17
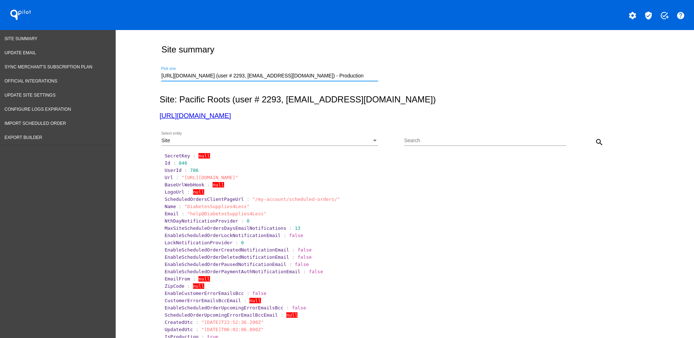
click at [599, 142] on mat-icon "search" at bounding box center [599, 142] width 9 height 9
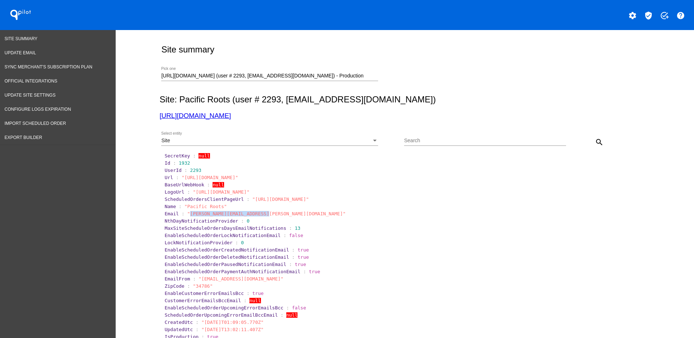
drag, startPoint x: 184, startPoint y: 213, endPoint x: 259, endPoint y: 212, distance: 75.2
click at [257, 214] on span ""brandon.manikowski@gmail.com"" at bounding box center [266, 213] width 158 height 5
copy span "brandon.manikowski@gmail.com"
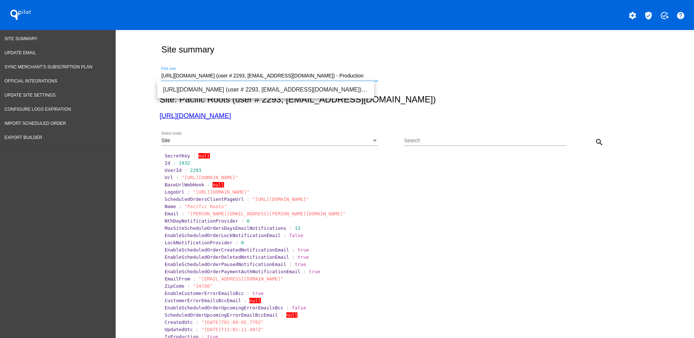
drag, startPoint x: 338, startPoint y: 76, endPoint x: 126, endPoint y: 73, distance: 212.7
paste input "miguel.gomes@bluemoonhemp.com"
click at [598, 143] on mat-icon "search" at bounding box center [599, 142] width 9 height 9
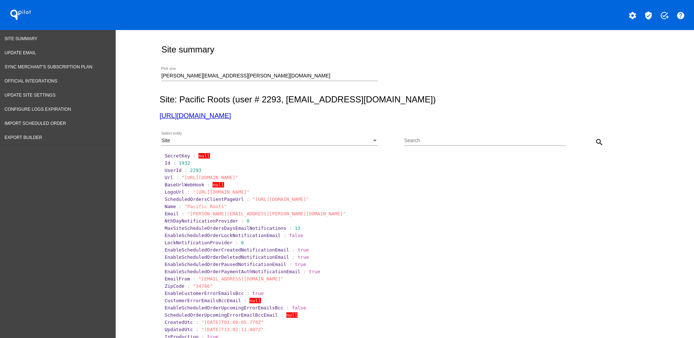
drag, startPoint x: 314, startPoint y: 85, endPoint x: 307, endPoint y: 84, distance: 7.7
click at [308, 85] on div "miguel.gomes@bluemoonhemp.com Pick one" at bounding box center [269, 77] width 217 height 21
drag, startPoint x: 301, startPoint y: 73, endPoint x: 115, endPoint y: 68, distance: 186.0
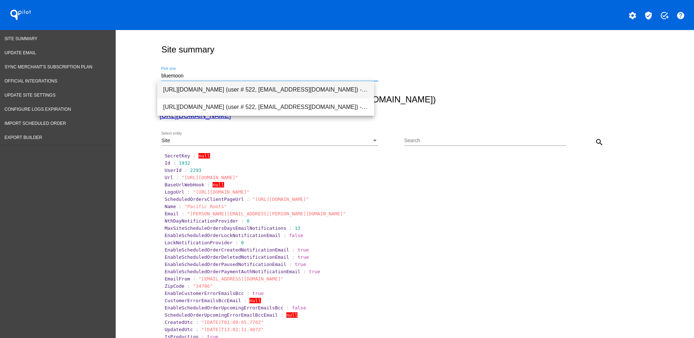
click at [178, 88] on span "https://bluemoonhemp.com (user # 522, cto@bluemoonhemp.com) - Production" at bounding box center [265, 89] width 205 height 17
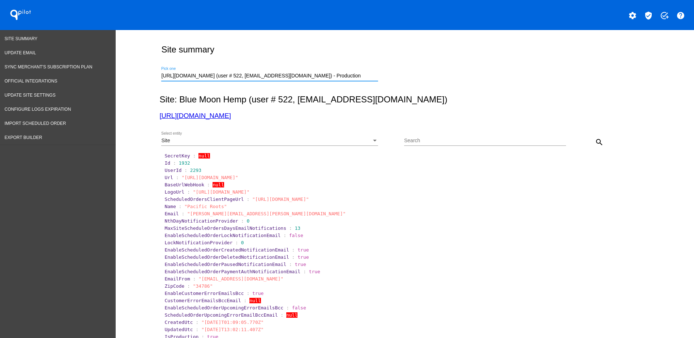
click at [599, 140] on mat-icon "search" at bounding box center [599, 142] width 9 height 9
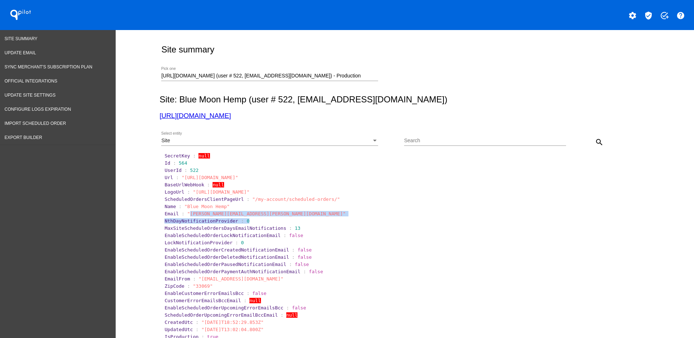
drag, startPoint x: 184, startPoint y: 213, endPoint x: 247, endPoint y: 218, distance: 63.1
click at [307, 94] on h2 "Site: Blue Moon Hemp (user # 522, cto@bluemoonhemp.com)" at bounding box center [404, 99] width 488 height 10
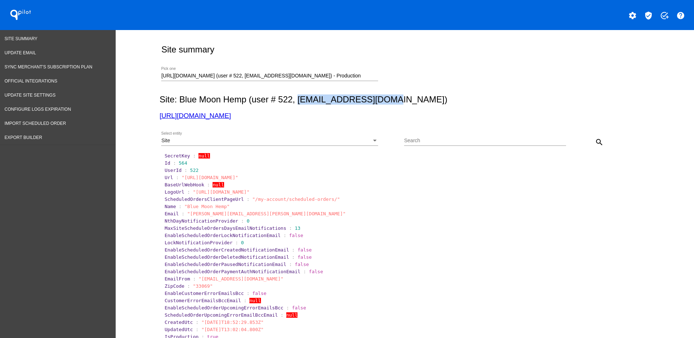
drag, startPoint x: 294, startPoint y: 100, endPoint x: 393, endPoint y: 103, distance: 98.8
click at [393, 103] on h2 "Site: Blue Moon Hemp (user # 522, cto@bluemoonhemp.com)" at bounding box center [404, 99] width 488 height 10
copy h2 "cto@bluemoonhemp.com"
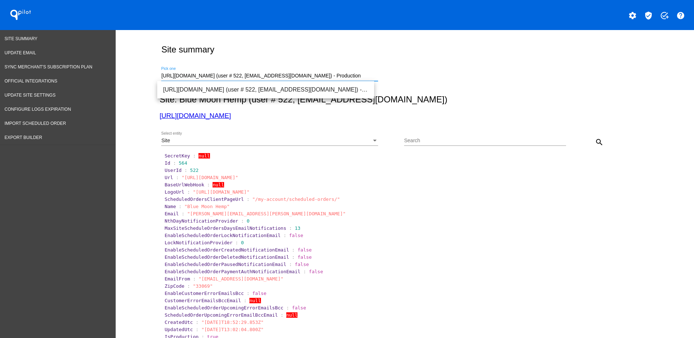
drag, startPoint x: 316, startPoint y: 76, endPoint x: 157, endPoint y: 70, distance: 158.5
paste input "jerry.r.cole+evangers@gmail.com"
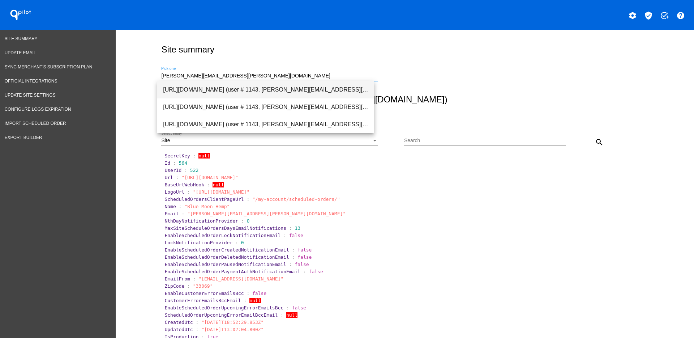
click at [233, 91] on span "https://evangersdogfood.com (user # 1143, jerry.r.cole+evangers@gmail.com) - Pr…" at bounding box center [265, 89] width 205 height 17
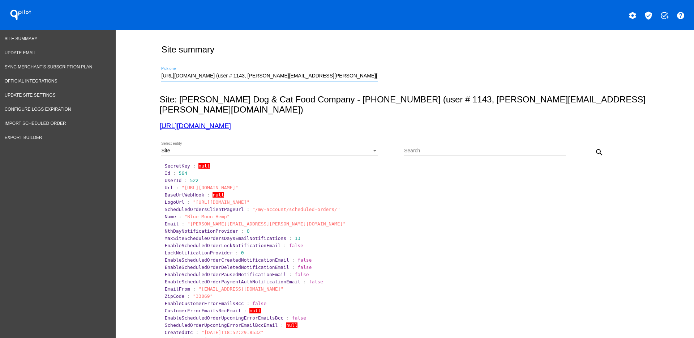
drag, startPoint x: 599, startPoint y: 140, endPoint x: 594, endPoint y: 140, distance: 5.4
click at [598, 148] on mat-icon "search" at bounding box center [599, 152] width 9 height 9
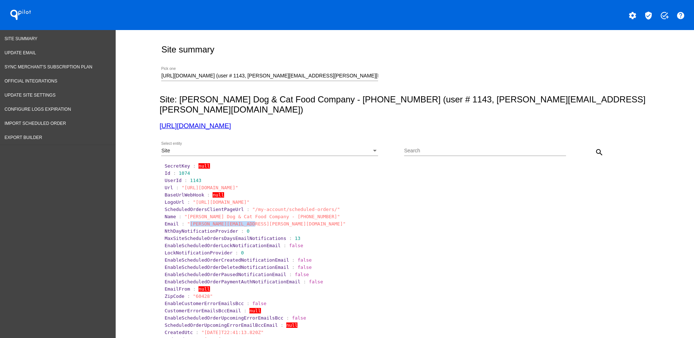
drag, startPoint x: 185, startPoint y: 217, endPoint x: 244, endPoint y: 215, distance: 59.0
click at [244, 220] on section "Email : "callie.evanger@gmail.com"" at bounding box center [405, 223] width 483 height 7
copy span "callie.evanger@gmail.co"
click at [200, 221] on span ""callie.evanger@gmail.com"" at bounding box center [266, 223] width 158 height 5
drag, startPoint x: 183, startPoint y: 213, endPoint x: 250, endPoint y: 213, distance: 66.9
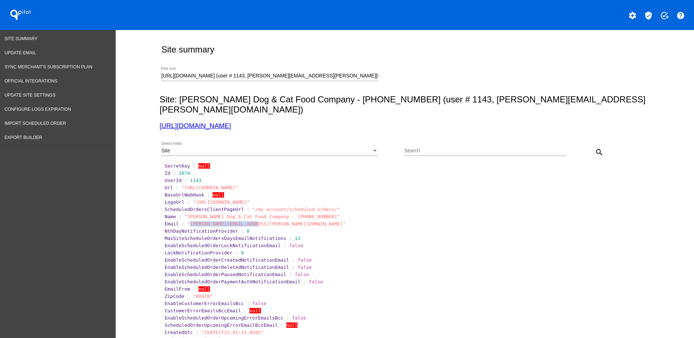
click at [246, 221] on span ""callie.evanger@gmail.com"" at bounding box center [266, 223] width 158 height 5
copy span "callie.evanger@gmail.com"
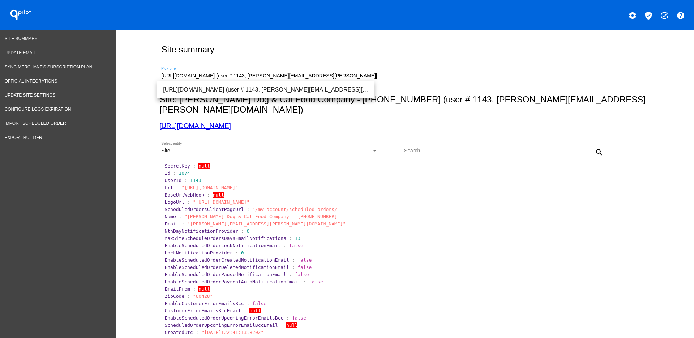
drag, startPoint x: 366, startPoint y: 76, endPoint x: 133, endPoint y: 69, distance: 232.7
paste input "marketing@eadlabs.com"
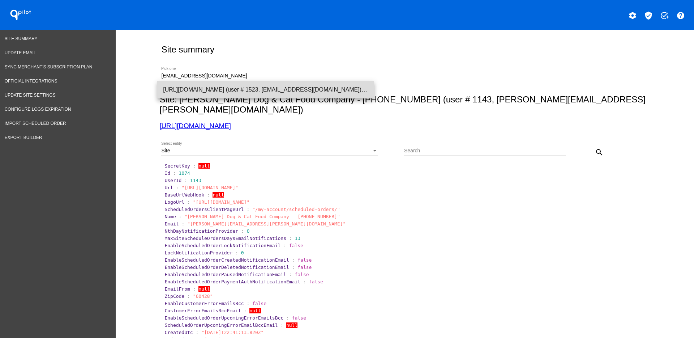
click at [235, 88] on span "https://www.biocbdplus.com (user # 1523, marketing@eadlabs.com) - Production" at bounding box center [265, 89] width 205 height 17
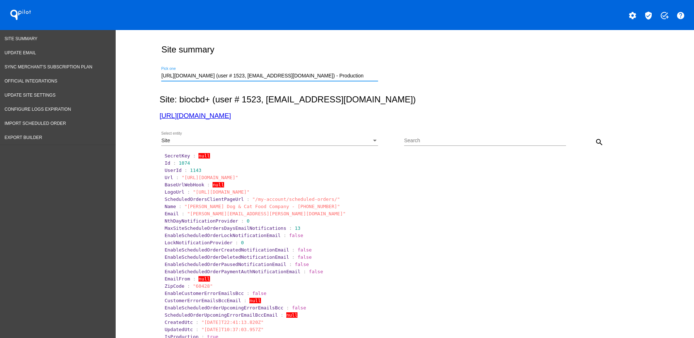
click at [598, 140] on mat-icon "search" at bounding box center [599, 142] width 9 height 9
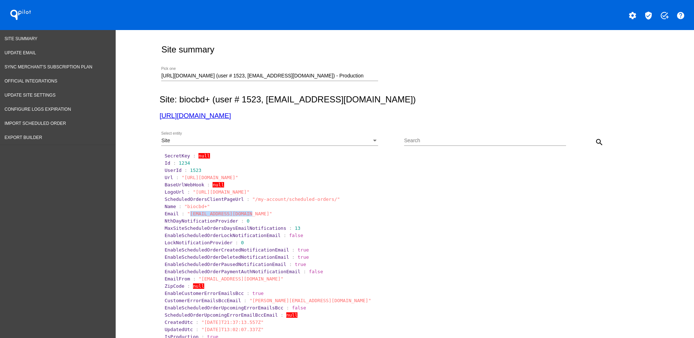
drag, startPoint x: 184, startPoint y: 213, endPoint x: 240, endPoint y: 213, distance: 56.1
click at [240, 213] on span ""support@biocbdplus.com"" at bounding box center [229, 213] width 85 height 5
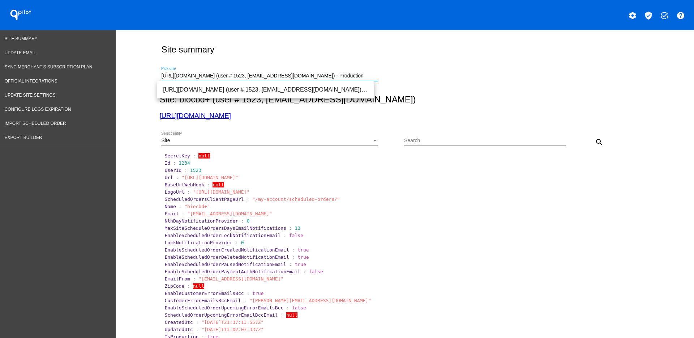
drag, startPoint x: 347, startPoint y: 75, endPoint x: 133, endPoint y: 69, distance: 213.8
paste input "carman.chung@petspace.group"
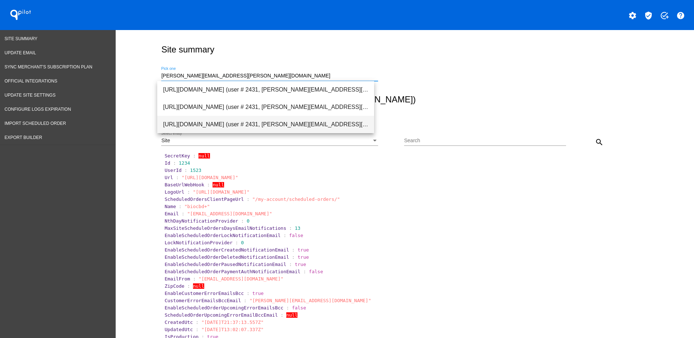
click at [243, 126] on span "https://www.petspaceclub.com (user # 2431, carman.chung@petspace.group) - Produ…" at bounding box center [265, 124] width 205 height 17
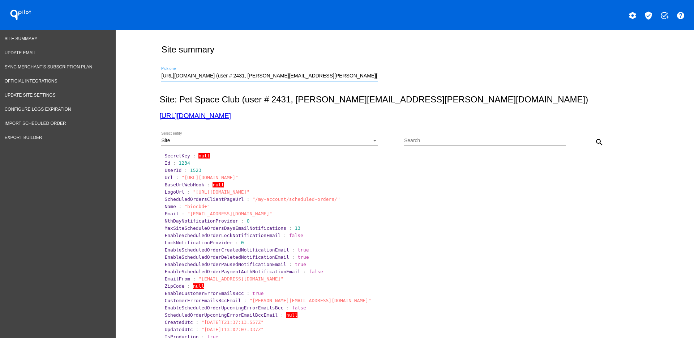
click at [595, 144] on mat-icon "search" at bounding box center [599, 142] width 9 height 9
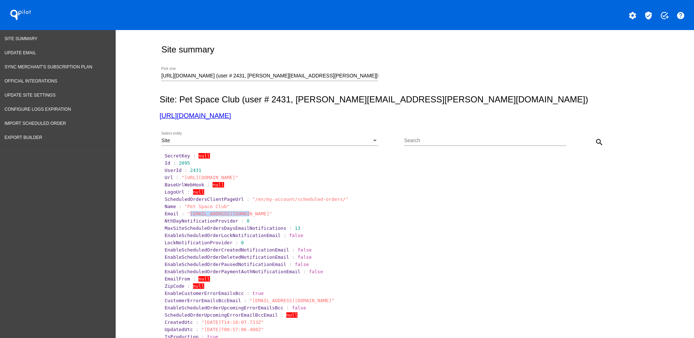
drag, startPoint x: 184, startPoint y: 214, endPoint x: 238, endPoint y: 213, distance: 54.6
click at [239, 213] on span ""wp@pluginnovation.com"" at bounding box center [229, 213] width 85 height 5
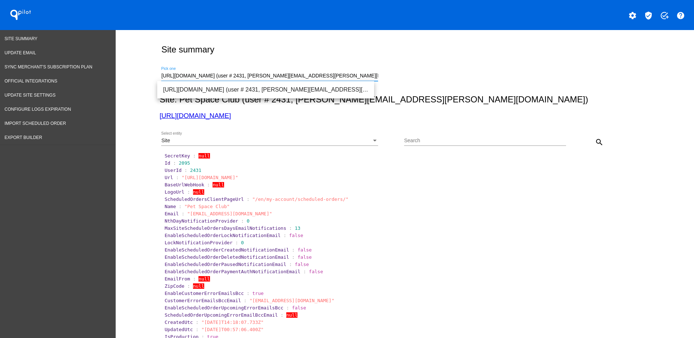
drag, startPoint x: 365, startPoint y: 76, endPoint x: 153, endPoint y: 74, distance: 212.0
paste input "jimmy@4cornerscannabis.com"
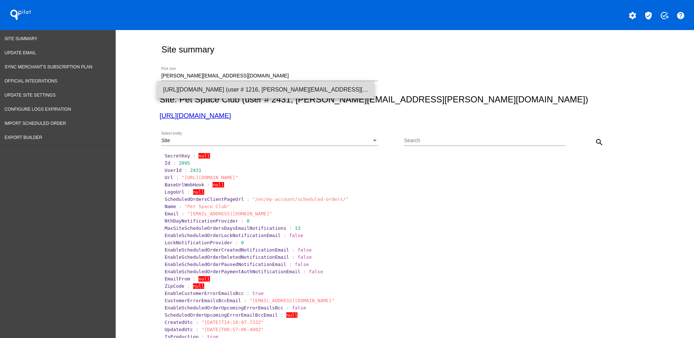
click at [193, 88] on span "https://4cornerscannabis.com (user # 1216, jimmy@4cornerscannabis.com) - Produc…" at bounding box center [265, 89] width 205 height 17
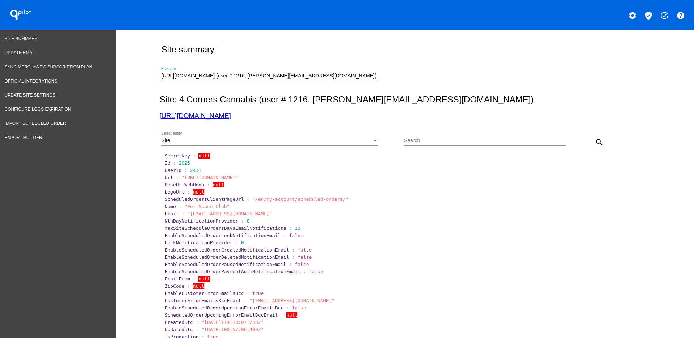
click at [595, 141] on mat-icon "search" at bounding box center [599, 142] width 9 height 9
drag, startPoint x: 183, startPoint y: 214, endPoint x: 201, endPoint y: 212, distance: 17.9
click at [201, 212] on span ""info@4cornerscannabis.com"" at bounding box center [229, 213] width 85 height 5
click at [212, 212] on span ""info@4cornerscannabis.com"" at bounding box center [229, 213] width 85 height 5
drag, startPoint x: 249, startPoint y: 214, endPoint x: 184, endPoint y: 211, distance: 64.8
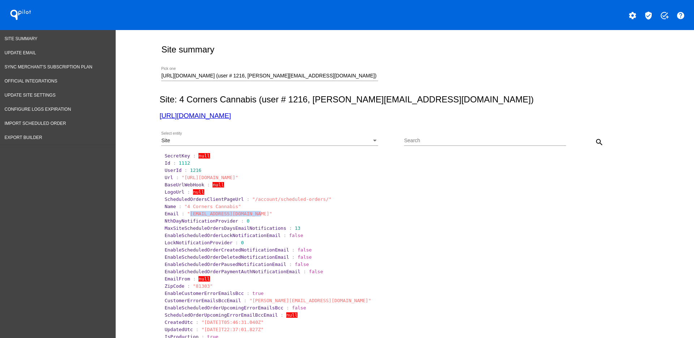
click at [187, 211] on span ""info@4cornerscannabis.com"" at bounding box center [229, 213] width 85 height 5
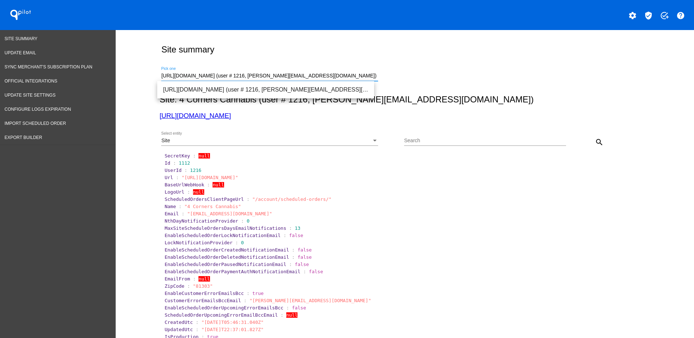
drag, startPoint x: 330, startPoint y: 76, endPoint x: 145, endPoint y: 80, distance: 185.6
paste input "hl@attentionspan.com"
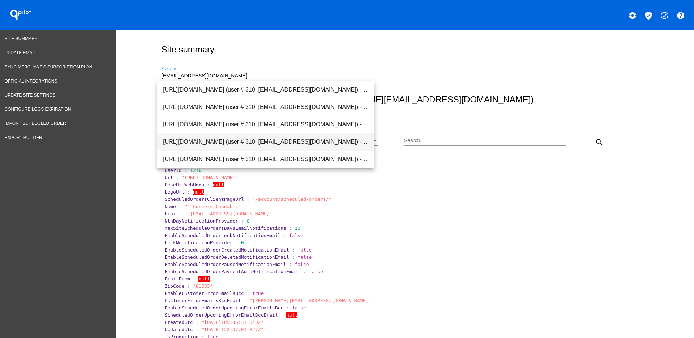
click at [263, 136] on span "https://www.lyonshealthlabs.com (user # 310, hhl@attentionspan.com) - Production" at bounding box center [265, 141] width 205 height 17
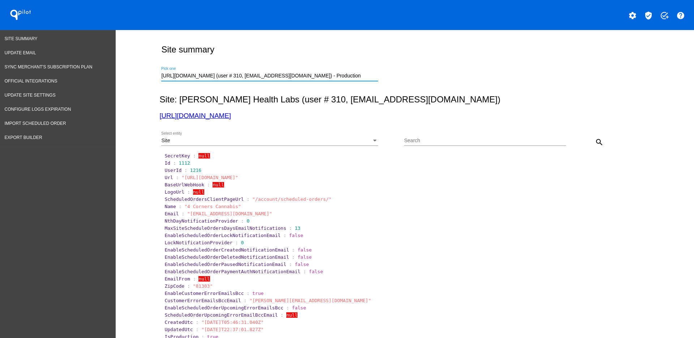
click at [596, 143] on mat-icon "search" at bounding box center [599, 142] width 9 height 9
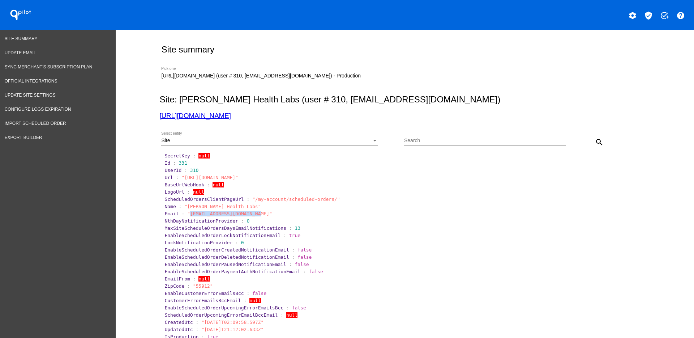
drag, startPoint x: 183, startPoint y: 214, endPoint x: 248, endPoint y: 215, distance: 65.1
click at [248, 215] on span ""admin@lyonshealthlabs.com"" at bounding box center [229, 213] width 85 height 5
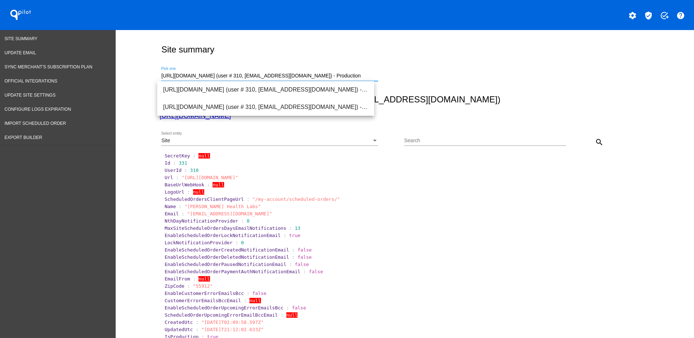
drag, startPoint x: 361, startPoint y: 77, endPoint x: 161, endPoint y: 74, distance: 200.8
paste input "melissa@pharmstrong.com"
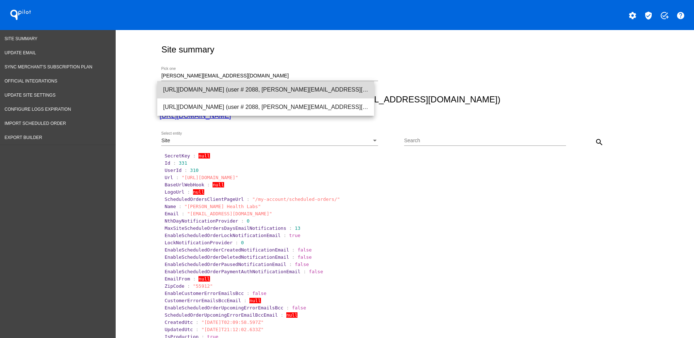
click at [241, 90] on span "https://pharmstrong.com (user # 2088, melissa@pharmstrong.com) - Production" at bounding box center [265, 89] width 205 height 17
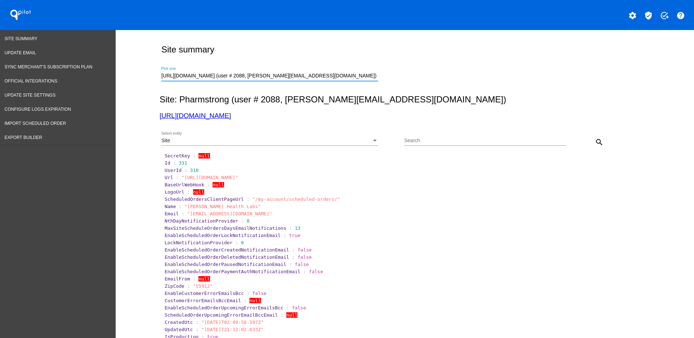
click at [597, 145] on mat-icon "search" at bounding box center [599, 142] width 9 height 9
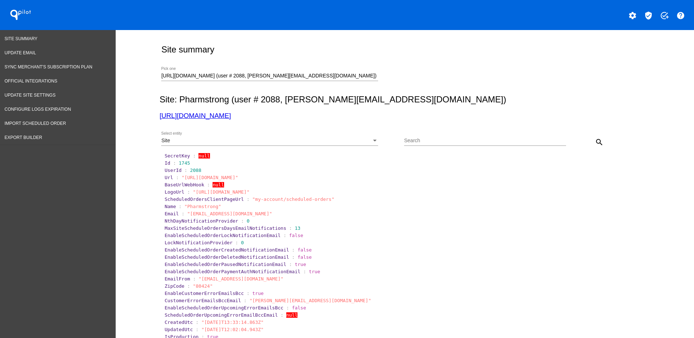
drag, startPoint x: 184, startPoint y: 212, endPoint x: 272, endPoint y: 211, distance: 87.9
click at [272, 211] on span ""support@internetmarketinggeeks.com"" at bounding box center [229, 213] width 85 height 5
click at [356, 79] on div "https://pharmstrong.com (user # 2088, melissa@pharmstrong.com) - Production Pic…" at bounding box center [269, 74] width 217 height 14
drag, startPoint x: 355, startPoint y: 74, endPoint x: 136, endPoint y: 76, distance: 219.6
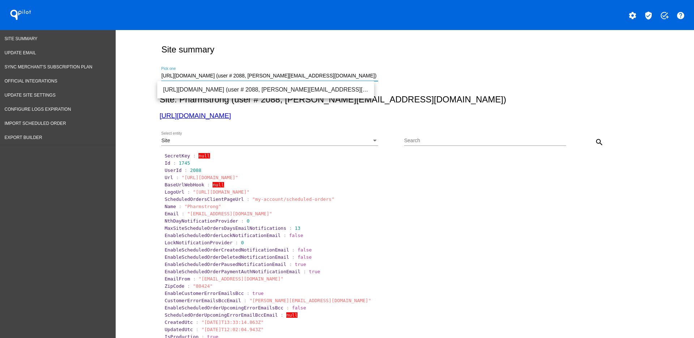
paste input "ittech@cbdistributorsinc.com"
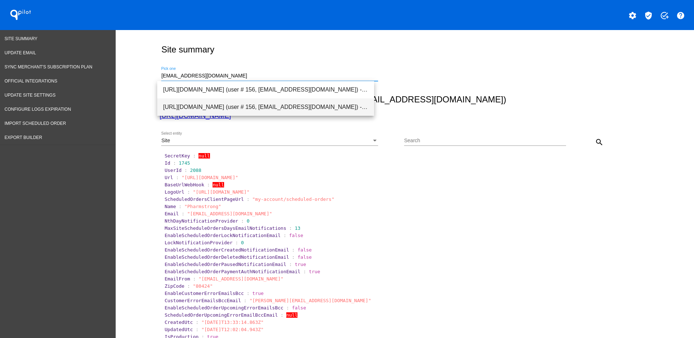
click at [211, 104] on span "https://www.21stcenturysmoke.com (user # 156, ittech@cbdistributorsinc.com) - P…" at bounding box center [265, 106] width 205 height 17
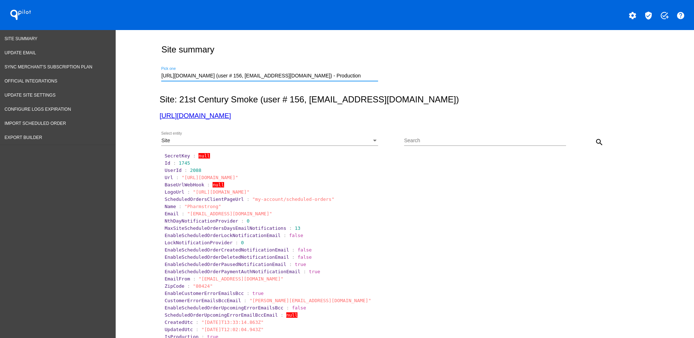
click at [593, 148] on button "search" at bounding box center [599, 142] width 14 height 14
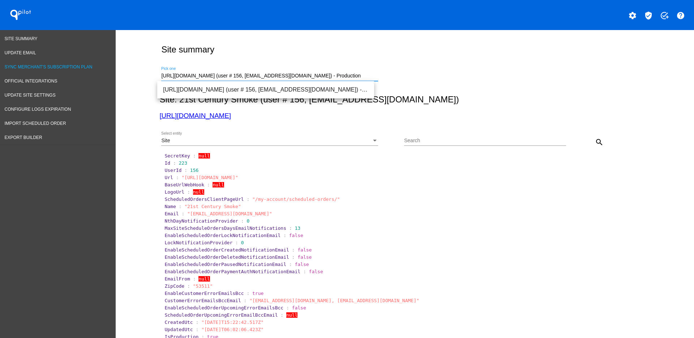
drag, startPoint x: 301, startPoint y: 75, endPoint x: 97, endPoint y: 73, distance: 204.7
paste input "info@twocrazycatladies.com"
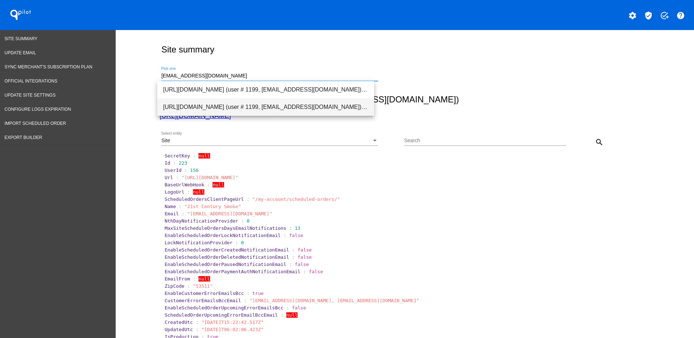
click at [316, 103] on span "https://twocrazycatladies.com (user # 1199, info@twocrazycatladies.com) - Produ…" at bounding box center [265, 106] width 205 height 17
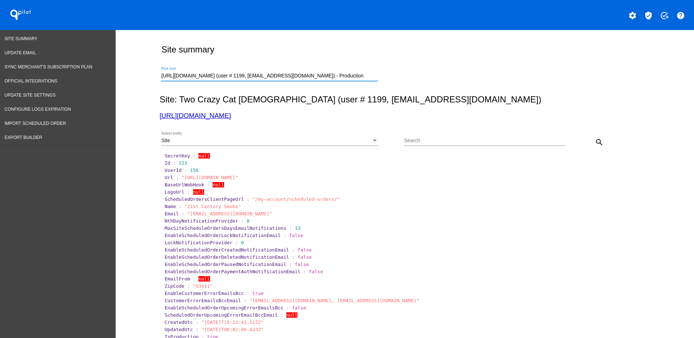
click at [596, 143] on mat-icon "search" at bounding box center [599, 142] width 9 height 9
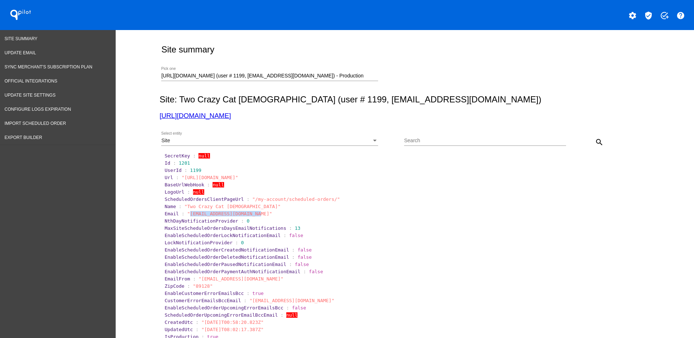
drag, startPoint x: 183, startPoint y: 214, endPoint x: 247, endPoint y: 212, distance: 63.7
click at [249, 212] on span ""jae@twocrazycatladies.com"" at bounding box center [229, 213] width 85 height 5
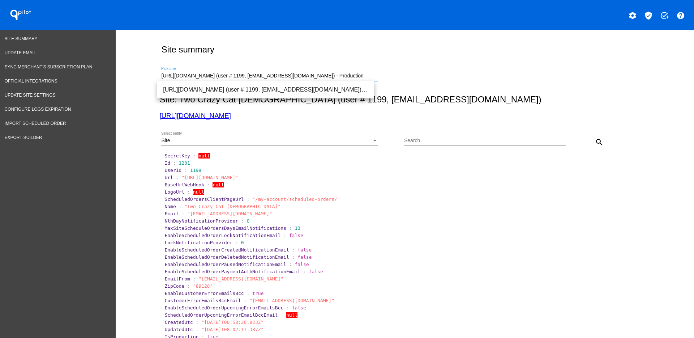
drag, startPoint x: 353, startPoint y: 75, endPoint x: 141, endPoint y: 73, distance: 211.2
paste input "don@vapevine.ca"
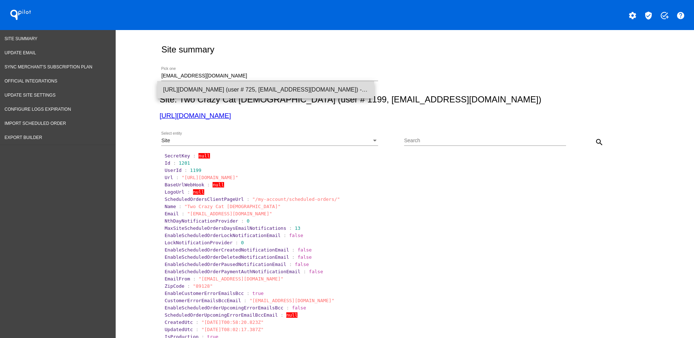
click at [269, 93] on span "https://vapevine.ca (user # 725, don@vapevine.ca) - Production" at bounding box center [265, 89] width 205 height 17
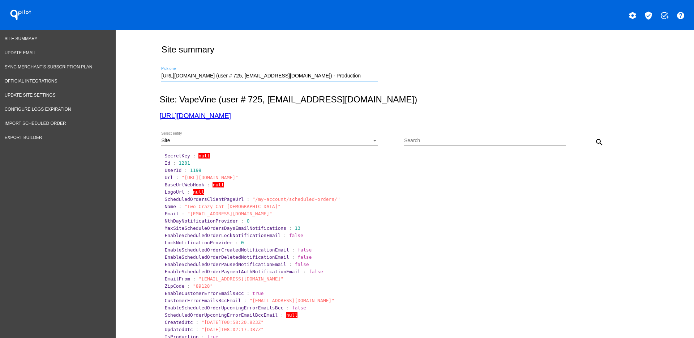
click at [595, 142] on mat-icon "search" at bounding box center [599, 142] width 9 height 9
drag, startPoint x: 183, startPoint y: 213, endPoint x: 228, endPoint y: 216, distance: 44.2
click at [228, 216] on span ""hello@vapevine.ca"" at bounding box center [229, 213] width 85 height 5
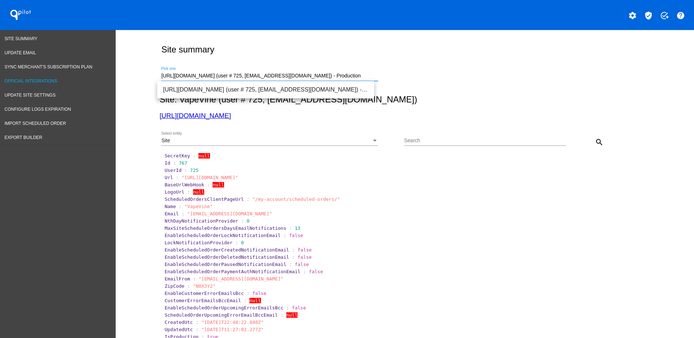
drag, startPoint x: 320, startPoint y: 76, endPoint x: 89, endPoint y: 77, distance: 230.8
paste input "ksurman@provet.com.au"
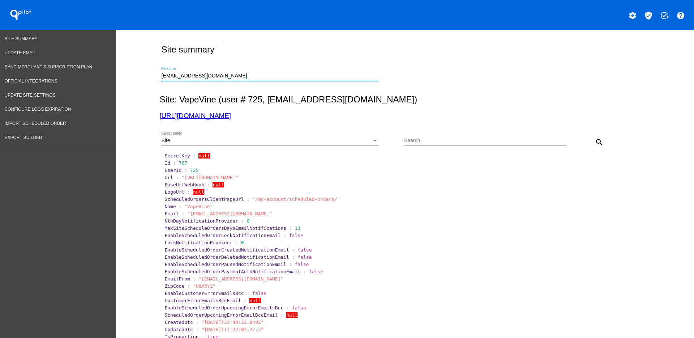
drag, startPoint x: 272, startPoint y: 76, endPoint x: 139, endPoint y: 64, distance: 134.3
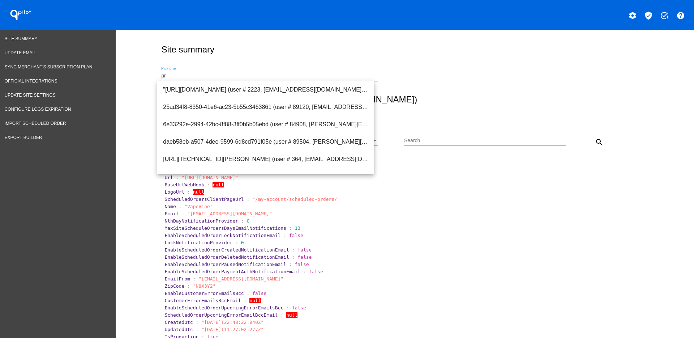
type input "p"
type input "k"
type input "p"
click at [253, 69] on div "Pick one" at bounding box center [269, 74] width 217 height 14
paste input "stevebbn@sgordonconsulting.com"
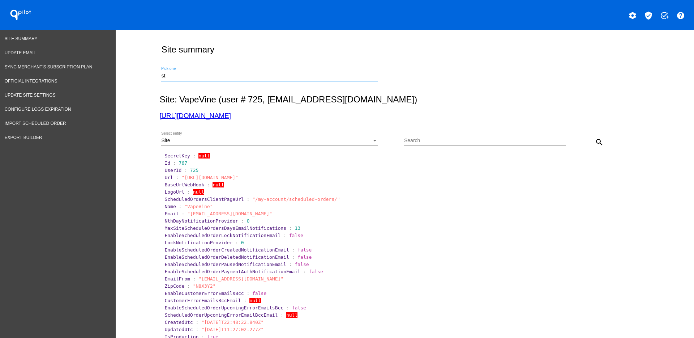
type input "s"
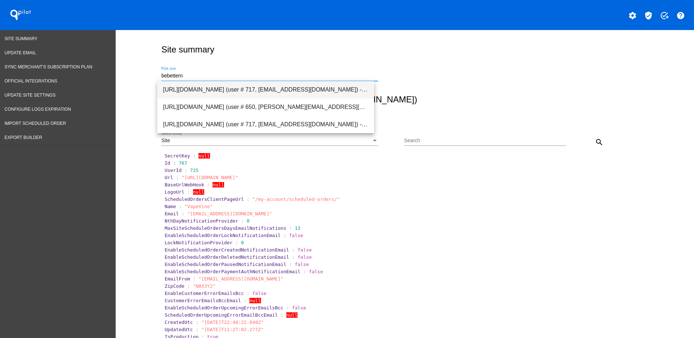
click at [285, 88] on span "https://bebetternow.com (user # 717, jstilwell@interceuticals.com) - Production" at bounding box center [265, 89] width 205 height 17
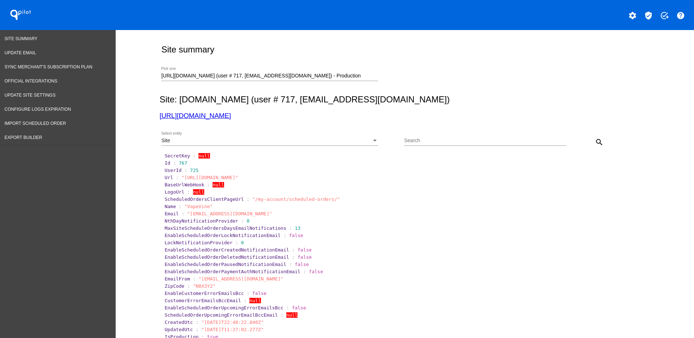
click at [609, 140] on div "Site Select entity Search search" at bounding box center [404, 140] width 488 height 26
click at [596, 141] on mat-icon "search" at bounding box center [599, 142] width 9 height 9
drag, startPoint x: 296, startPoint y: 99, endPoint x: 401, endPoint y: 98, distance: 104.9
click at [401, 98] on h2 "Site: BeBetterNow.com (user # 717, jstilwell@interceuticals.com)" at bounding box center [404, 99] width 488 height 10
drag, startPoint x: 183, startPoint y: 216, endPoint x: 254, endPoint y: 214, distance: 70.9
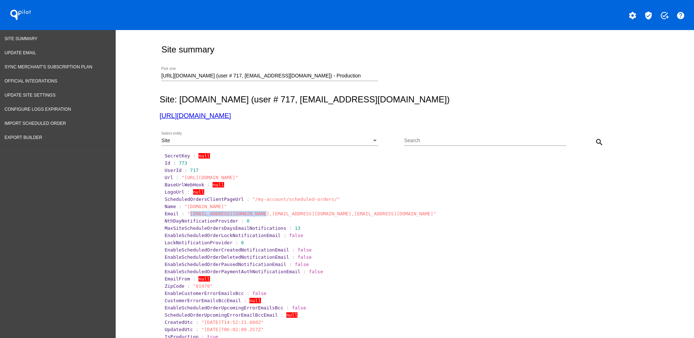
click at [254, 214] on span ""pwishnow@interceuticals.com,zig@elegrit.com,salesko@interceuticals.com"" at bounding box center [311, 213] width 249 height 5
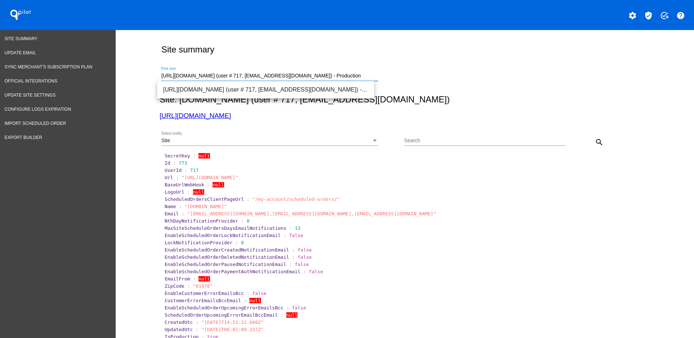
drag, startPoint x: 361, startPoint y: 73, endPoint x: 127, endPoint y: 82, distance: 233.8
paste input "bill@balancepetfoods.com.au"
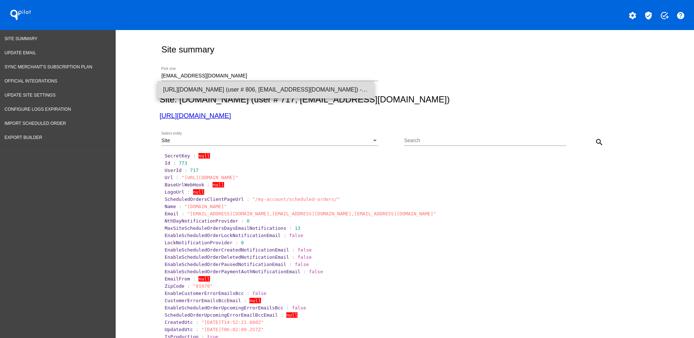
click at [218, 93] on span "https://www.lifewisepetfood.com (user # 806, bill@balancepetfoods.com.au) - Pro…" at bounding box center [265, 89] width 205 height 17
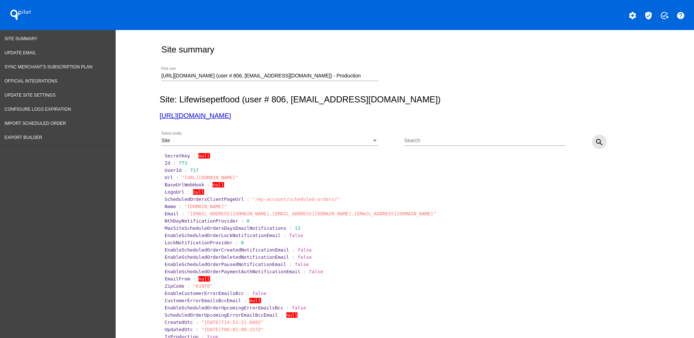
click at [592, 143] on button "search" at bounding box center [599, 142] width 14 height 14
drag, startPoint x: 184, startPoint y: 214, endPoint x: 263, endPoint y: 214, distance: 78.9
click at [263, 214] on span ""melissa@balancepetfoods.com.au"" at bounding box center [248, 213] width 122 height 5
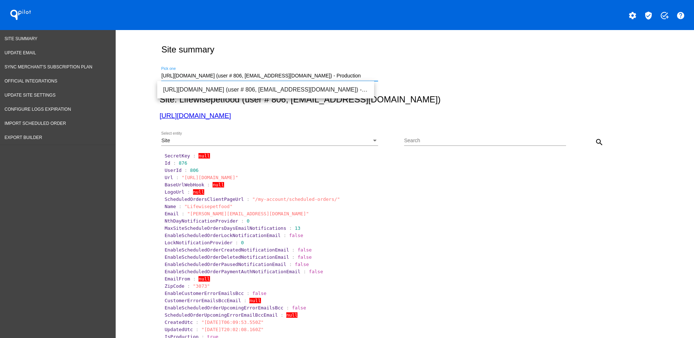
drag, startPoint x: 368, startPoint y: 73, endPoint x: 165, endPoint y: 75, distance: 202.6
paste input "dh@hofsethbiocare.com"
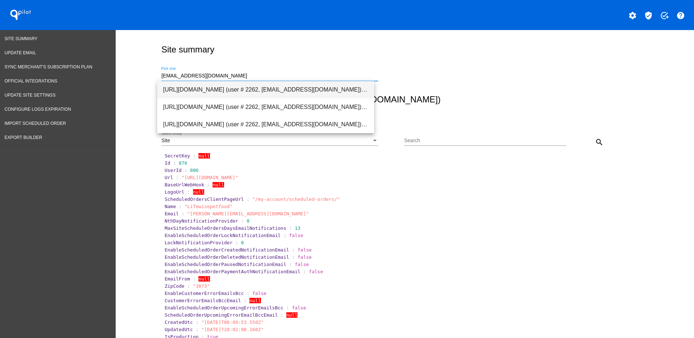
click at [272, 93] on span "https://brilliantpetcare.com (user # 2262, dh@hofsethbiocare.com) - Production" at bounding box center [265, 89] width 205 height 17
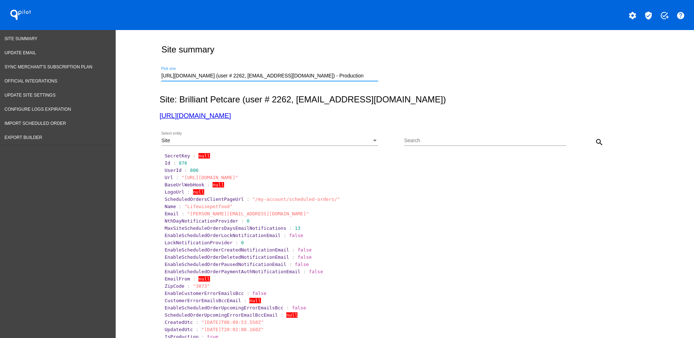
click at [582, 142] on div "search" at bounding box center [586, 142] width 41 height 14
click at [595, 142] on mat-icon "search" at bounding box center [599, 142] width 9 height 9
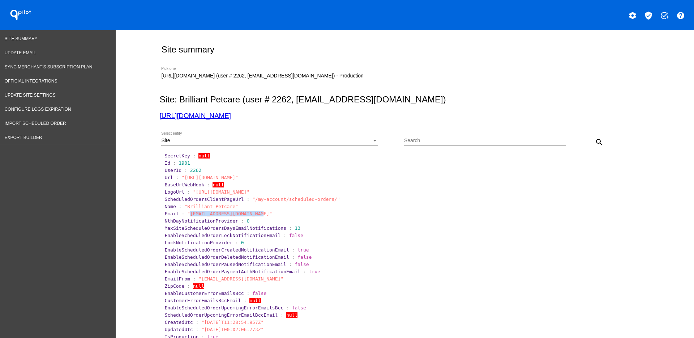
drag, startPoint x: 184, startPoint y: 214, endPoint x: 251, endPoint y: 216, distance: 67.3
click at [251, 216] on span ""hello@brilliantpetcare.com"" at bounding box center [229, 213] width 85 height 5
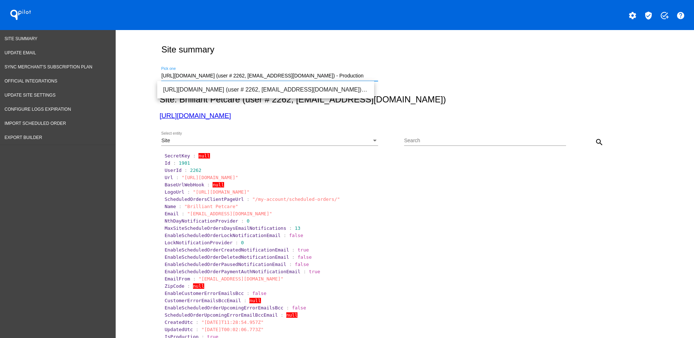
drag, startPoint x: 357, startPoint y: 75, endPoint x: 144, endPoint y: 72, distance: 212.7
paste input "jon@wehaveparkinsons.com"
click at [343, 89] on span "https://wehaveparkinsons.com (user # 1894, jon@wehaveparkinsons.com) - Producti…" at bounding box center [265, 89] width 205 height 17
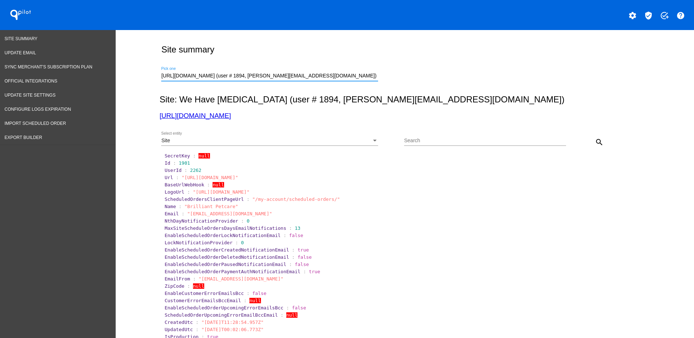
click at [600, 145] on mat-icon "search" at bounding box center [599, 142] width 9 height 9
drag, startPoint x: 250, startPoint y: 116, endPoint x: 238, endPoint y: 116, distance: 11.6
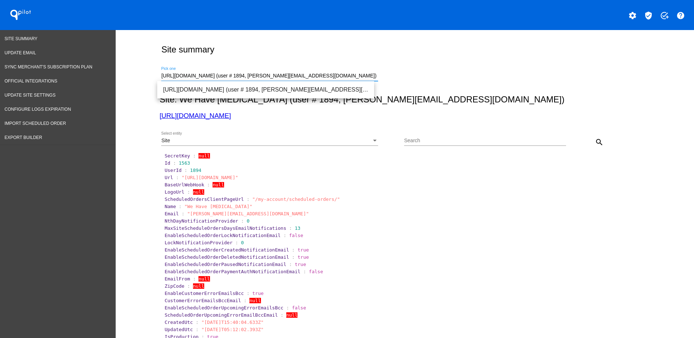
drag, startPoint x: 367, startPoint y: 78, endPoint x: 136, endPoint y: 82, distance: 231.2
paste input "ben@missionfarmscbd.com"
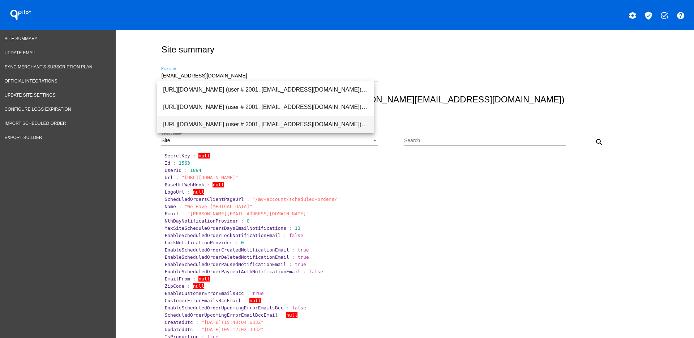
click at [220, 119] on span "https://missionfarmscbd.com (user # 2001, ben@missionfarmscbd.com) - Production" at bounding box center [265, 124] width 205 height 17
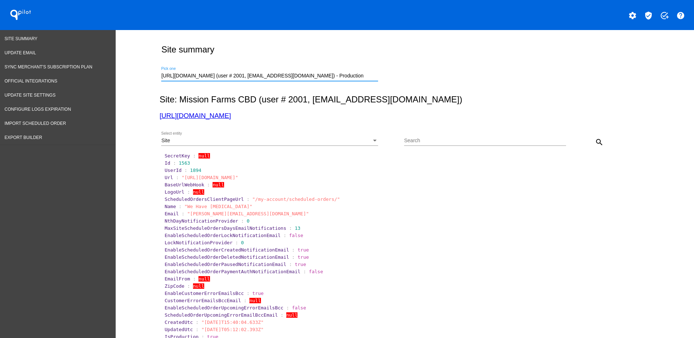
click at [595, 141] on mat-icon "search" at bounding box center [599, 142] width 9 height 9
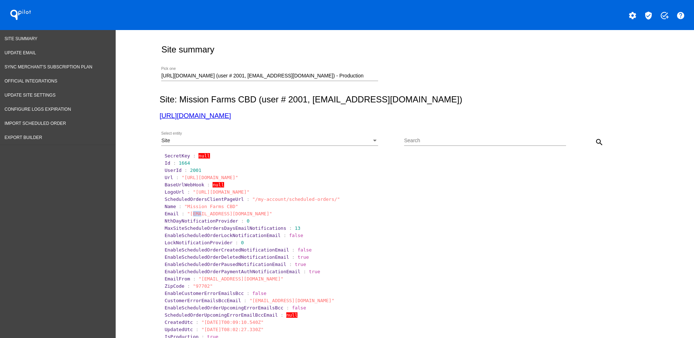
drag, startPoint x: 186, startPoint y: 212, endPoint x: 195, endPoint y: 212, distance: 9.4
click at [195, 212] on span ""info@missionfarmscbd.com"" at bounding box center [229, 213] width 85 height 5
drag, startPoint x: 179, startPoint y: 215, endPoint x: 184, endPoint y: 214, distance: 4.8
click at [182, 215] on span ":" at bounding box center [183, 213] width 3 height 5
drag, startPoint x: 185, startPoint y: 213, endPoint x: 249, endPoint y: 214, distance: 64.0
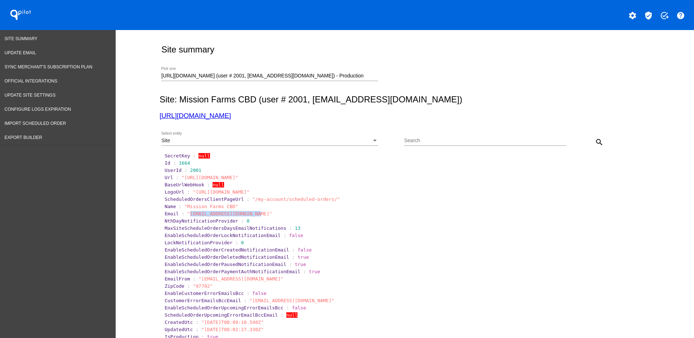
click at [249, 214] on section "Email : "info@missionfarmscbd.com"" at bounding box center [406, 213] width 482 height 5
click at [247, 215] on span ""info@missionfarmscbd.com"" at bounding box center [229, 213] width 85 height 5
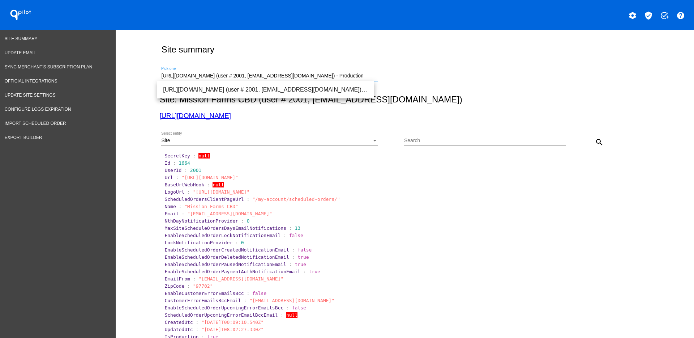
drag, startPoint x: 358, startPoint y: 73, endPoint x: 145, endPoint y: 72, distance: 213.4
paste input "daniel@grasslandbotanicals.com"
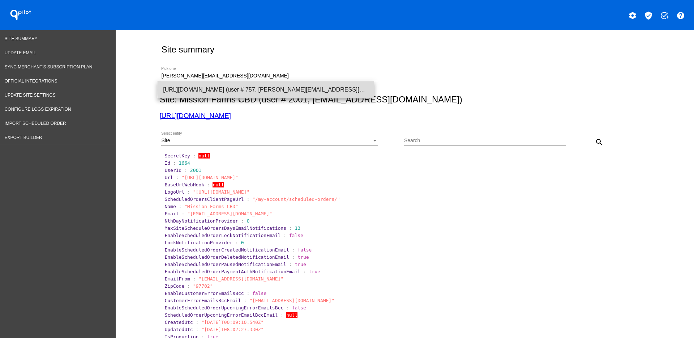
click at [301, 90] on span "https://blackdahlia.co (user # 757, daniel@grasslandbotanicals.com) - Production" at bounding box center [265, 89] width 205 height 17
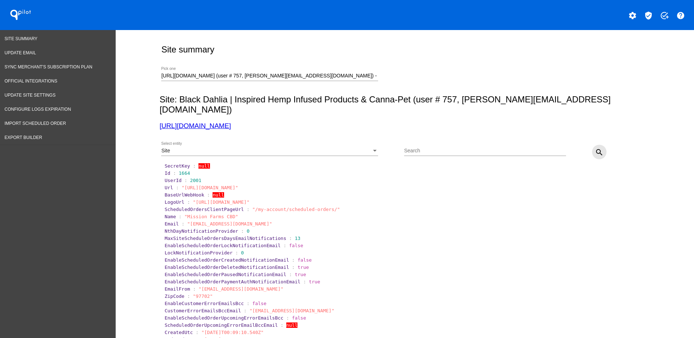
click at [595, 148] on mat-icon "search" at bounding box center [599, 152] width 9 height 9
click at [438, 220] on section "Email : "daniel@grasslandbotanicals.com"" at bounding box center [405, 223] width 483 height 7
drag, startPoint x: 355, startPoint y: 80, endPoint x: 351, endPoint y: 77, distance: 5.0
click at [349, 78] on div "https://blackdahlia.co (user # 757, daniel@grasslandbotanicals.com) - Productio…" at bounding box center [269, 74] width 217 height 14
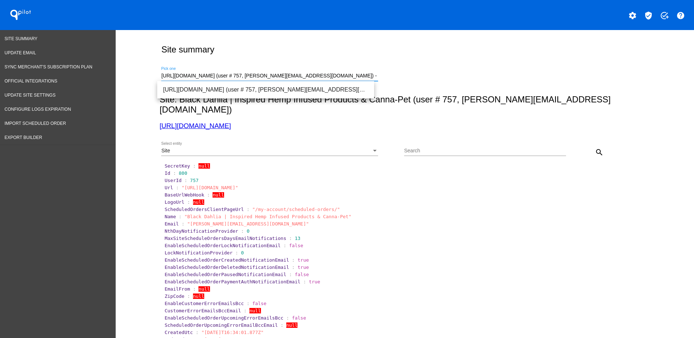
drag, startPoint x: 351, startPoint y: 77, endPoint x: 115, endPoint y: 68, distance: 236.4
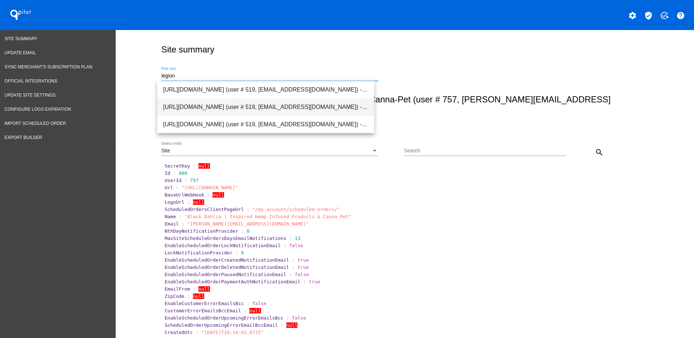
click at [212, 112] on span "[URL][DOMAIN_NAME] (user # 519, [EMAIL_ADDRESS][DOMAIN_NAME]) - Production" at bounding box center [265, 106] width 205 height 17
type input "[URL][DOMAIN_NAME] (user # 519, [EMAIL_ADDRESS][DOMAIN_NAME]) - Production"
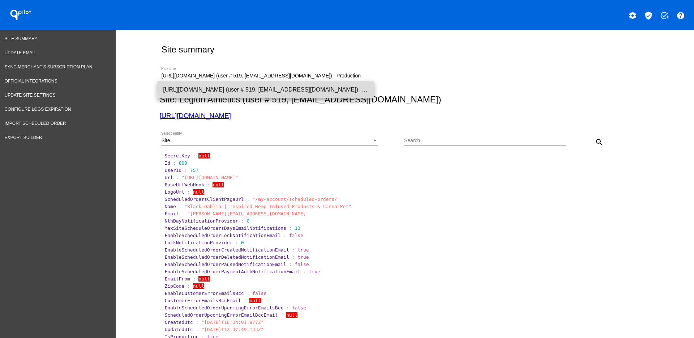
click at [342, 88] on span "[URL][DOMAIN_NAME] (user # 519, [EMAIL_ADDRESS][DOMAIN_NAME]) - Production" at bounding box center [265, 89] width 205 height 17
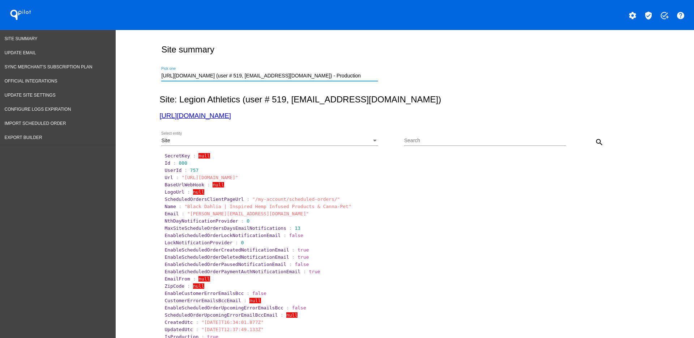
click at [356, 138] on div "Site" at bounding box center [266, 141] width 211 height 6
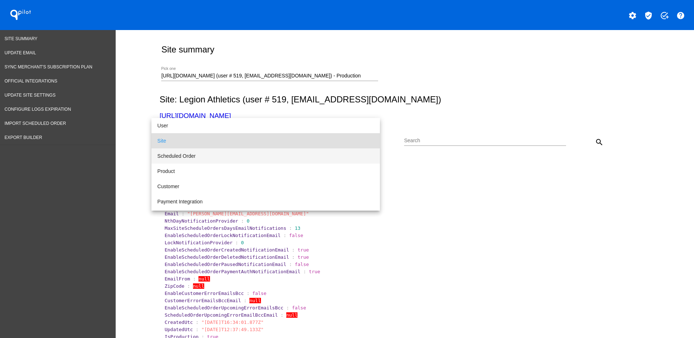
click at [327, 156] on span "Scheduled Order" at bounding box center [265, 155] width 217 height 15
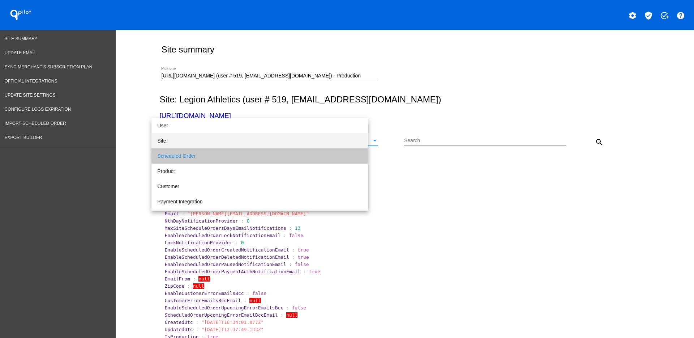
click at [423, 141] on input "Search" at bounding box center [485, 141] width 162 height 6
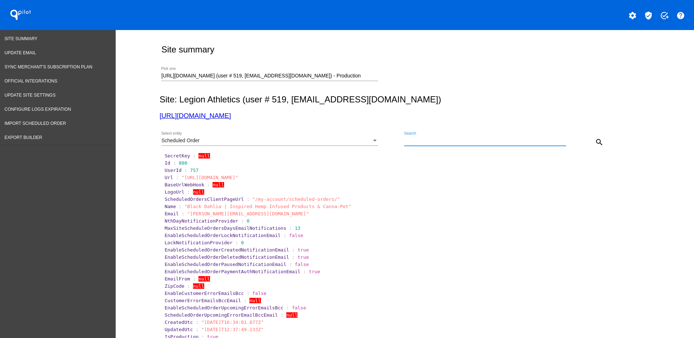
paste input "360815"
click at [604, 143] on div "Scheduled Order Select entity 360815 Search close search" at bounding box center [404, 140] width 488 height 26
click at [599, 141] on mat-icon "search" at bounding box center [599, 142] width 9 height 9
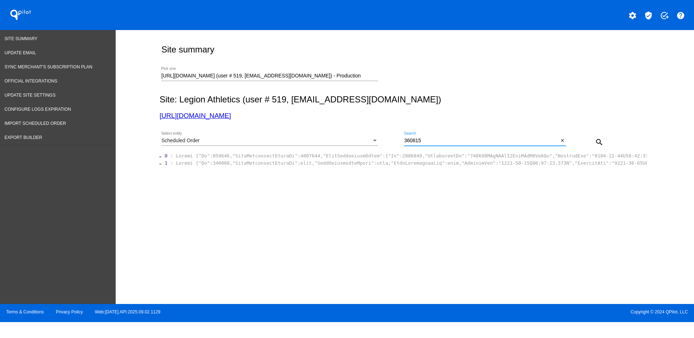
drag, startPoint x: 438, startPoint y: 141, endPoint x: 366, endPoint y: 135, distance: 72.2
click at [366, 135] on div "Scheduled Order Select entity 360815 Search close search" at bounding box center [404, 140] width 488 height 26
paste input "93897"
click at [595, 142] on button "search" at bounding box center [599, 142] width 14 height 14
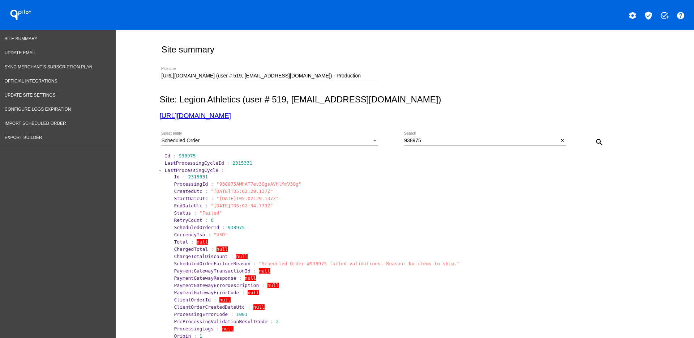
click at [173, 168] on span "LastProcessingCycle" at bounding box center [192, 169] width 54 height 5
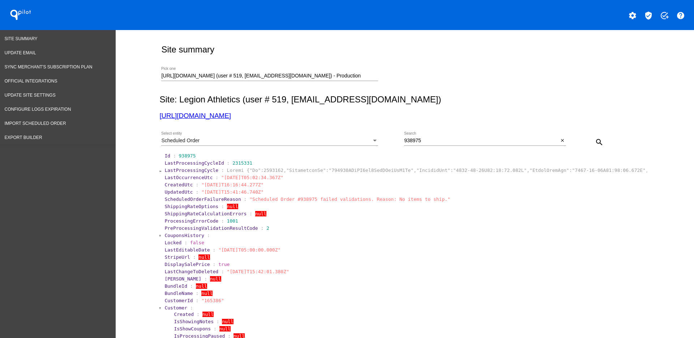
click at [172, 305] on span "Customer" at bounding box center [176, 307] width 23 height 5
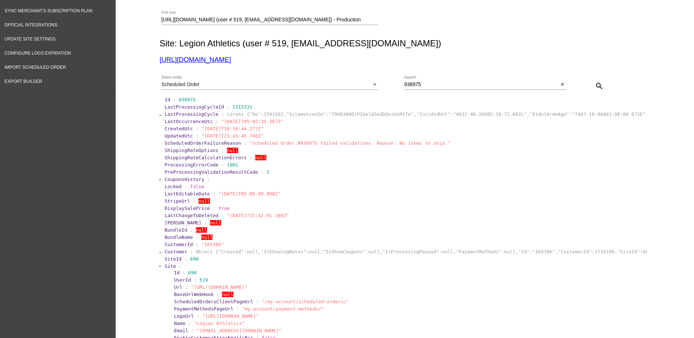
scroll to position [136, 0]
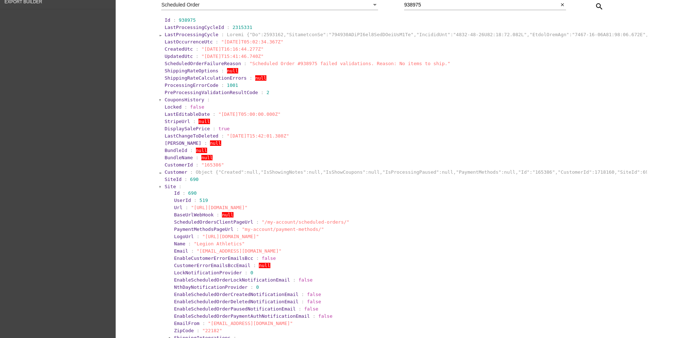
click at [168, 186] on span "Site" at bounding box center [170, 186] width 11 height 5
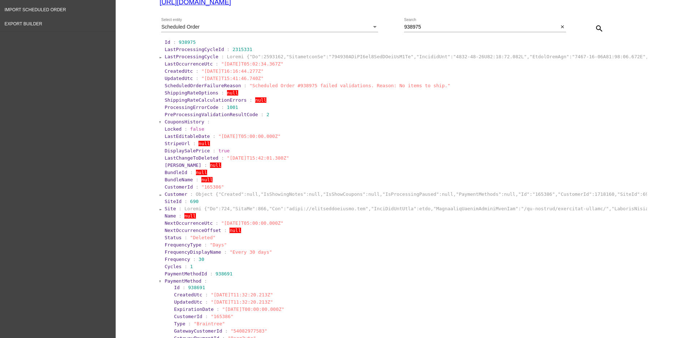
scroll to position [0, 0]
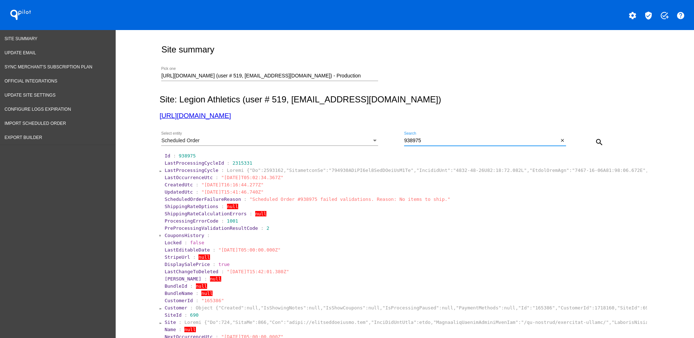
drag, startPoint x: 449, startPoint y: 141, endPoint x: 550, endPoint y: 145, distance: 101.0
click at [386, 141] on div "Scheduled Order Select entity 938975 Search close search" at bounding box center [404, 140] width 488 height 26
paste input "0577"
type input "930577"
click at [595, 144] on mat-icon "search" at bounding box center [599, 142] width 9 height 9
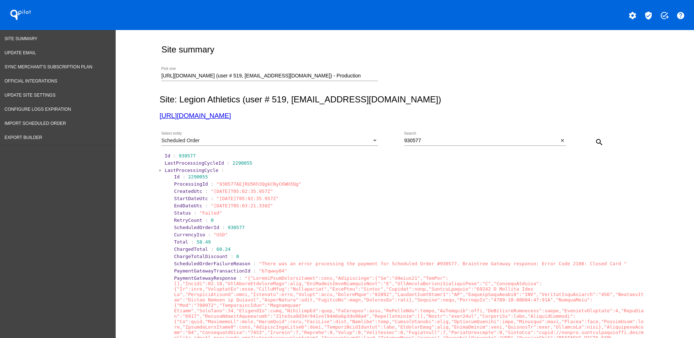
click at [170, 170] on span "LastProcessingCycle" at bounding box center [192, 169] width 54 height 5
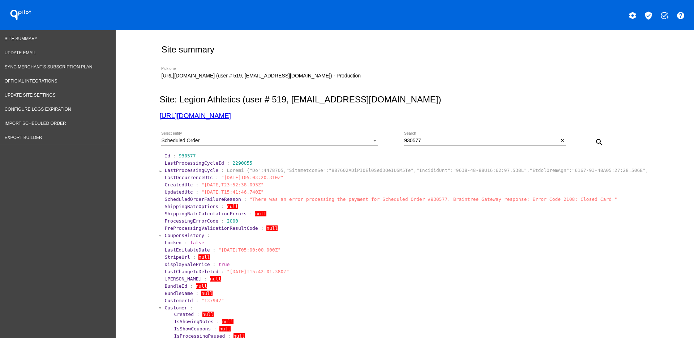
click at [167, 307] on span "Customer" at bounding box center [176, 307] width 23 height 5
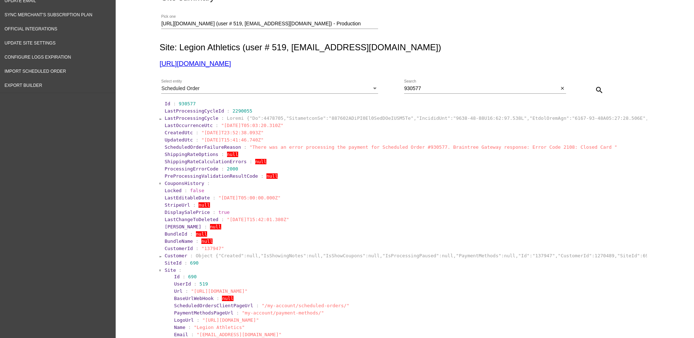
scroll to position [90, 0]
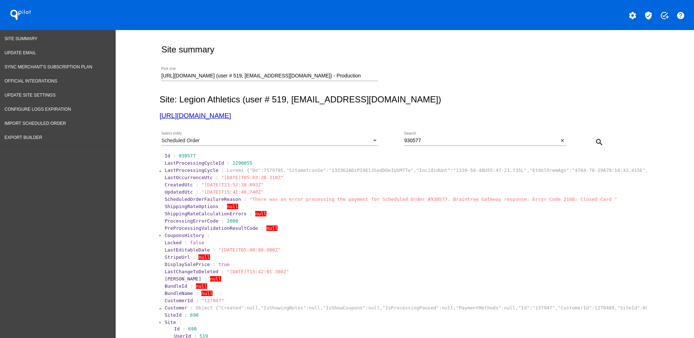
scroll to position [90, 0]
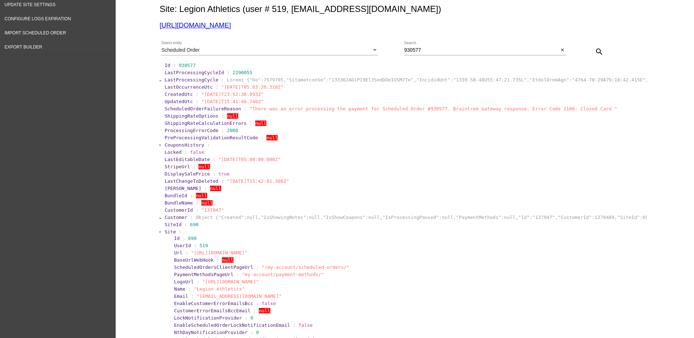
click at [168, 233] on span "Site" at bounding box center [170, 231] width 11 height 5
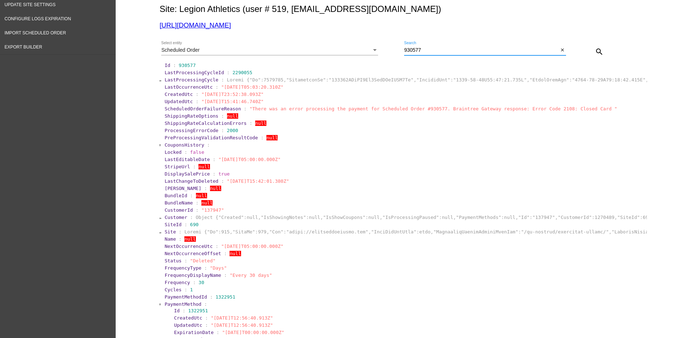
drag, startPoint x: 439, startPoint y: 52, endPoint x: 378, endPoint y: 48, distance: 61.6
click at [378, 48] on div "Scheduled Order Select entity 930577 Search close search" at bounding box center [404, 49] width 488 height 26
paste input "898693"
type input "898693"
click at [602, 46] on div "search" at bounding box center [586, 51] width 41 height 14
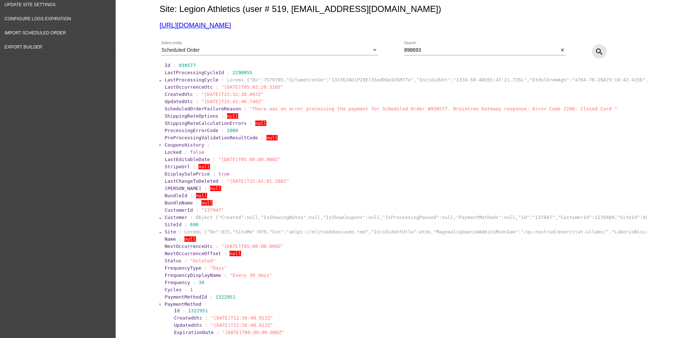
click at [598, 48] on mat-icon "search" at bounding box center [599, 51] width 9 height 9
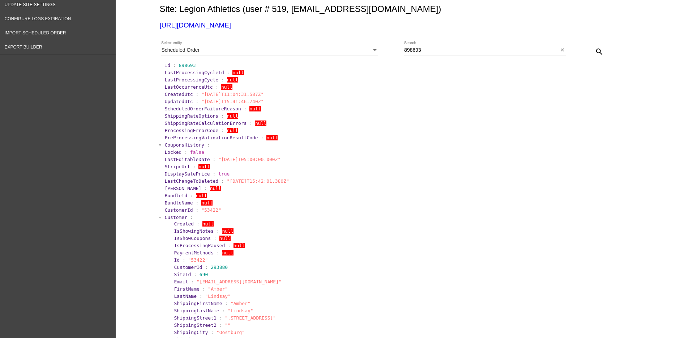
click at [166, 214] on section "Customer : Created : null IsShowingNotes : null IsShowCoupons : null IsProcessi…" at bounding box center [405, 344] width 483 height 260
click at [167, 218] on span "Customer" at bounding box center [176, 216] width 23 height 5
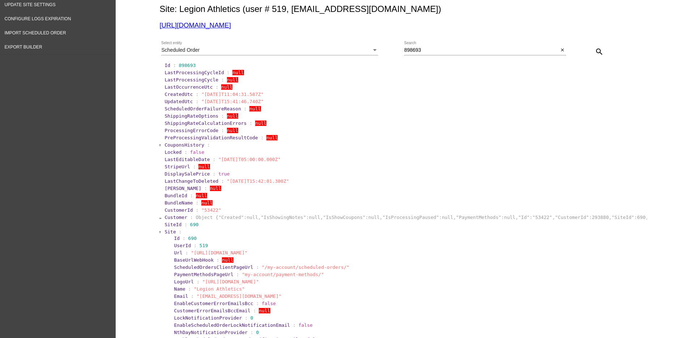
click at [167, 233] on span "Site" at bounding box center [170, 231] width 11 height 5
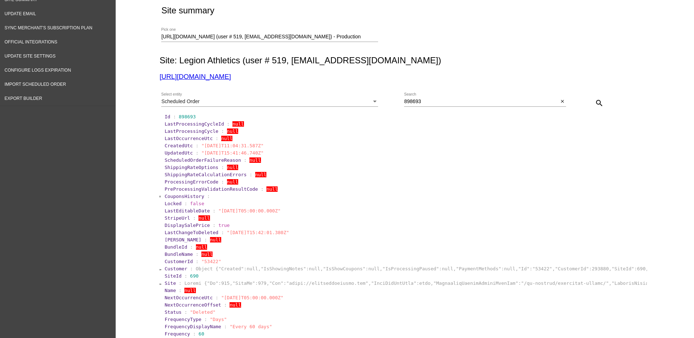
scroll to position [0, 0]
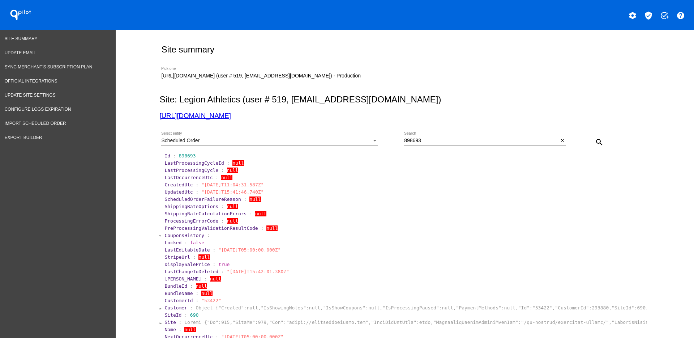
drag, startPoint x: 360, startPoint y: 72, endPoint x: 341, endPoint y: 73, distance: 18.5
click at [341, 73] on div "[URL][DOMAIN_NAME] (user # 519, [EMAIL_ADDRESS][DOMAIN_NAME]) - Production Pick…" at bounding box center [269, 74] width 217 height 14
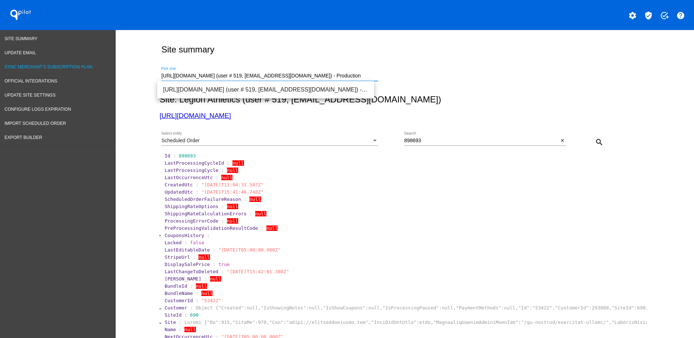
drag, startPoint x: 360, startPoint y: 77, endPoint x: 109, endPoint y: 67, distance: 251.6
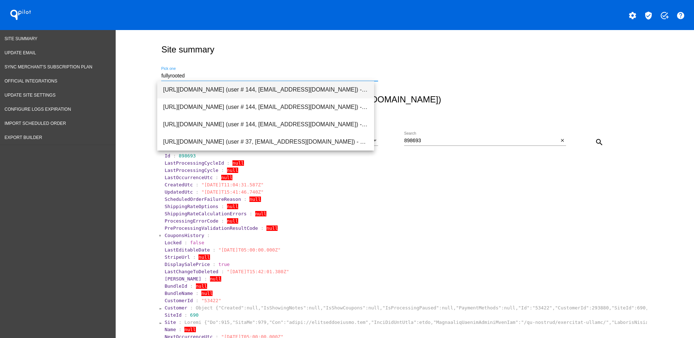
click at [200, 92] on span "[URL][DOMAIN_NAME] (user # 144, [EMAIL_ADDRESS][DOMAIN_NAME]) - Production" at bounding box center [265, 89] width 205 height 17
type input "[URL][DOMAIN_NAME] (user # 144, [EMAIL_ADDRESS][DOMAIN_NAME]) - Production"
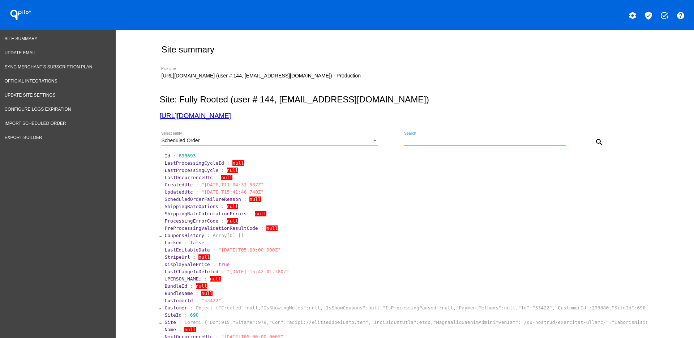
paste input "[EMAIL_ADDRESS][DOMAIN_NAME]"
type input "[EMAIL_ADDRESS][DOMAIN_NAME]"
click at [601, 145] on button "search" at bounding box center [599, 142] width 14 height 14
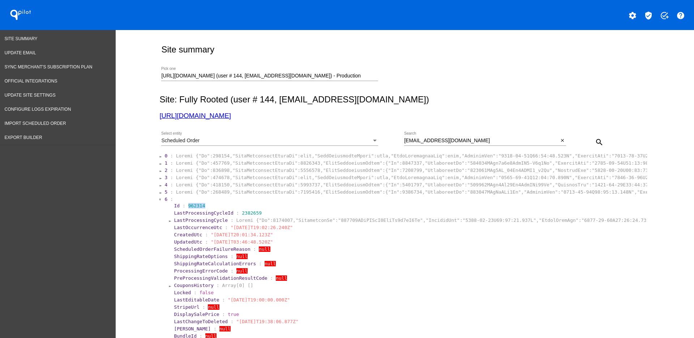
drag, startPoint x: 183, startPoint y: 203, endPoint x: 198, endPoint y: 204, distance: 14.5
click at [198, 204] on span "962314" at bounding box center [196, 205] width 17 height 5
copy span "962314"
click at [165, 197] on section "6 :" at bounding box center [406, 198] width 482 height 5
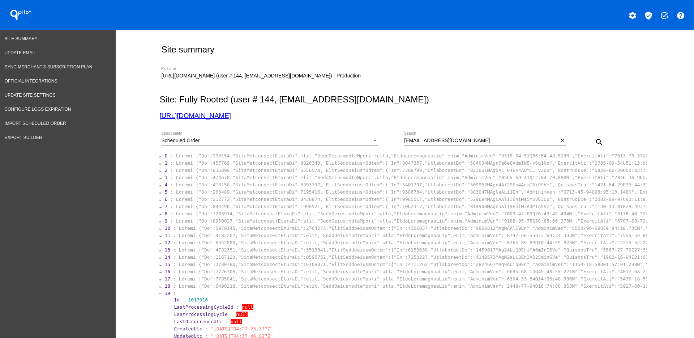
click at [503, 294] on section "19 :" at bounding box center [406, 292] width 482 height 5
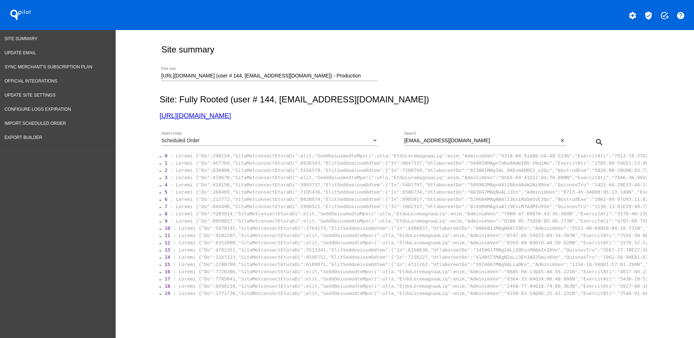
scroll to position [24, 0]
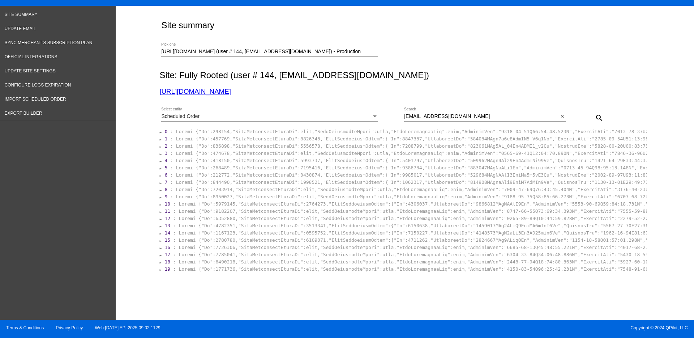
click at [502, 293] on div "Site summary [URL][DOMAIN_NAME] (user # 144, [EMAIL_ADDRESS][DOMAIN_NAME]) - Pr…" at bounding box center [404, 161] width 496 height 310
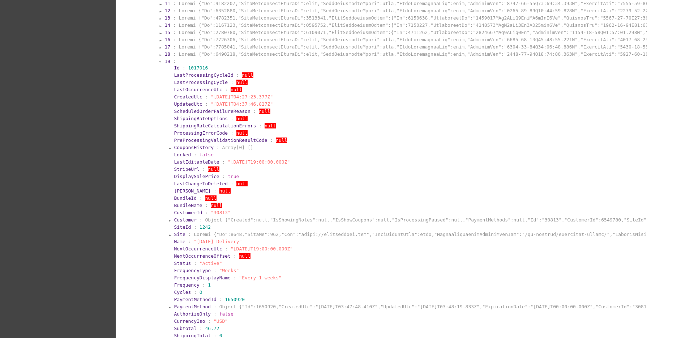
scroll to position [231, 0]
click at [165, 55] on span "18" at bounding box center [168, 54] width 6 height 5
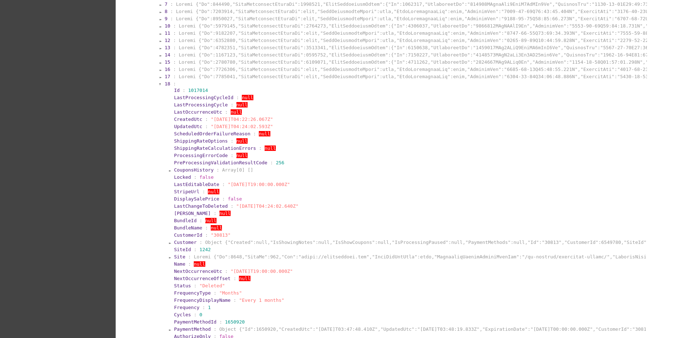
scroll to position [186, 0]
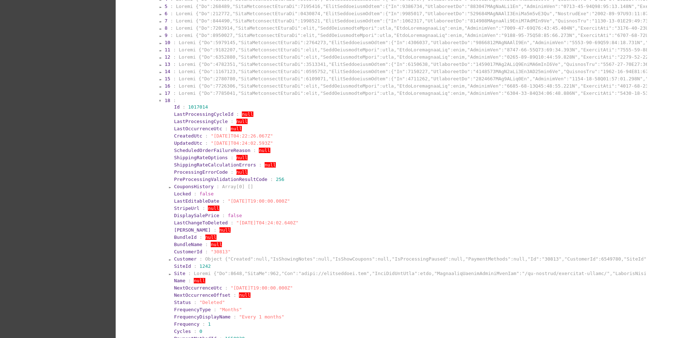
click at [165, 90] on span "17" at bounding box center [168, 92] width 6 height 5
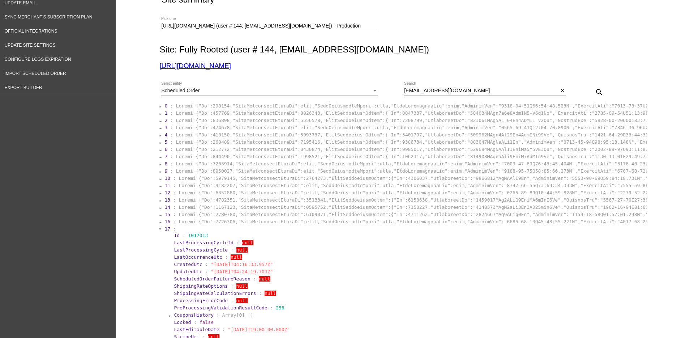
scroll to position [5, 0]
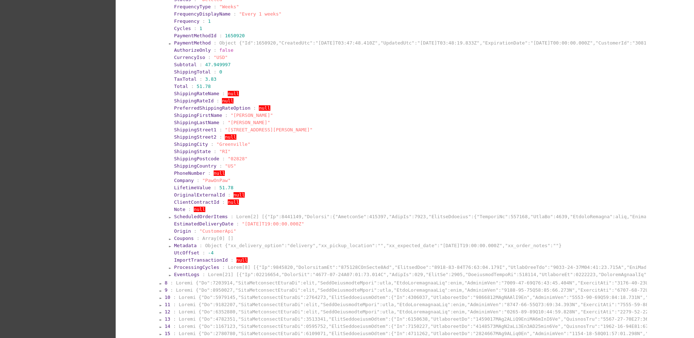
scroll to position [412, 0]
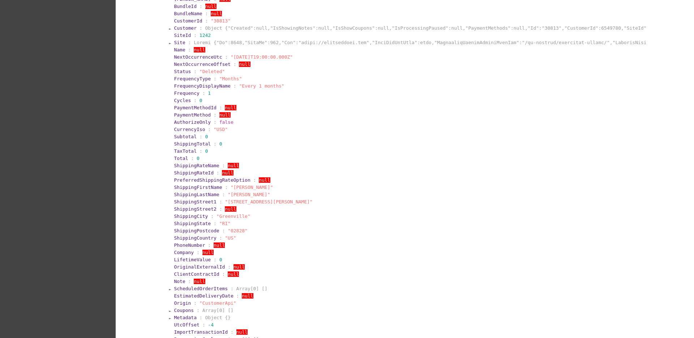
scroll to position [909, 0]
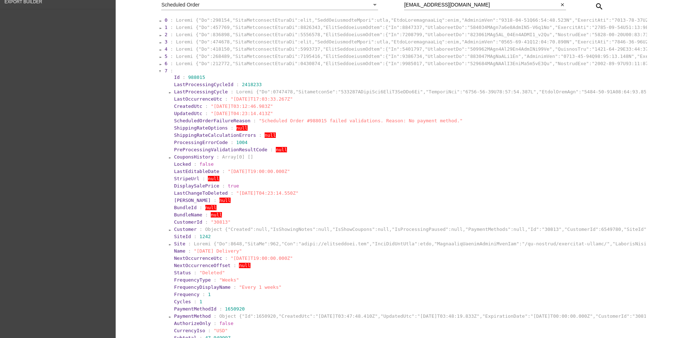
scroll to position [0, 0]
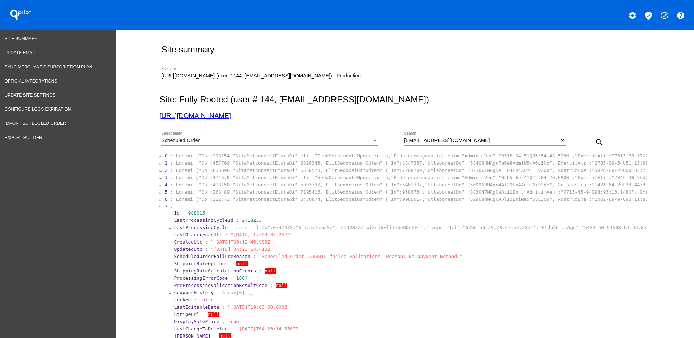
click at [165, 154] on span "0" at bounding box center [166, 155] width 3 height 5
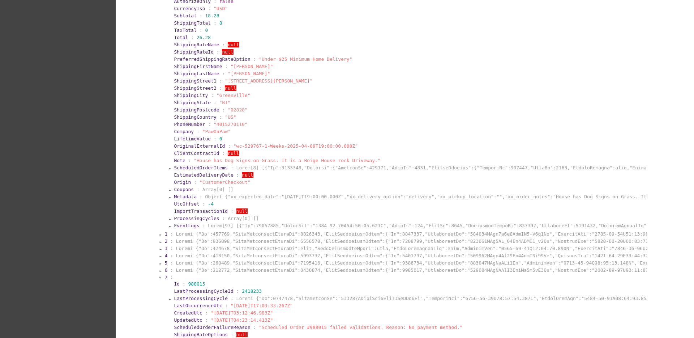
scroll to position [497, 0]
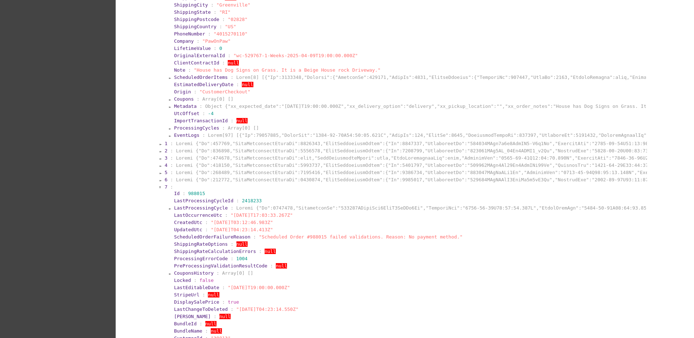
click at [184, 134] on span "EventLogs" at bounding box center [186, 134] width 25 height 5
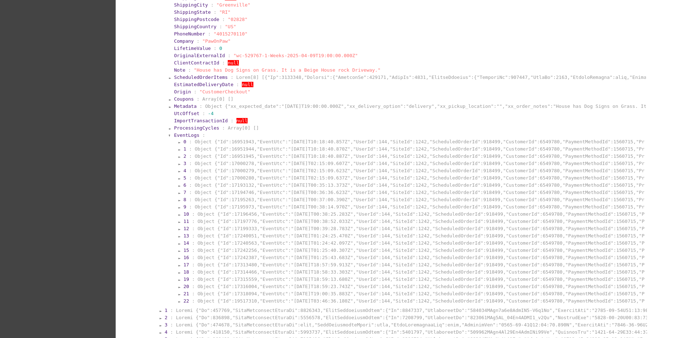
scroll to position [588, 0]
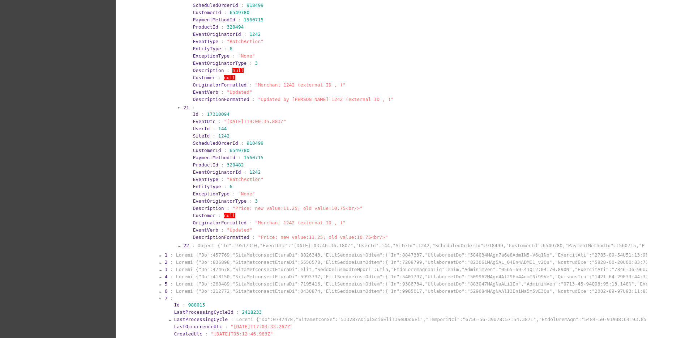
scroll to position [904, 0]
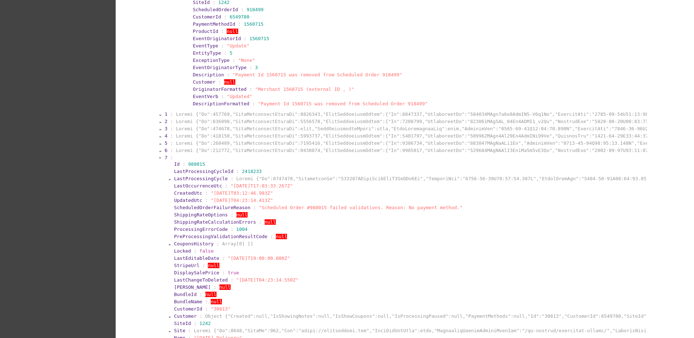
scroll to position [0, 0]
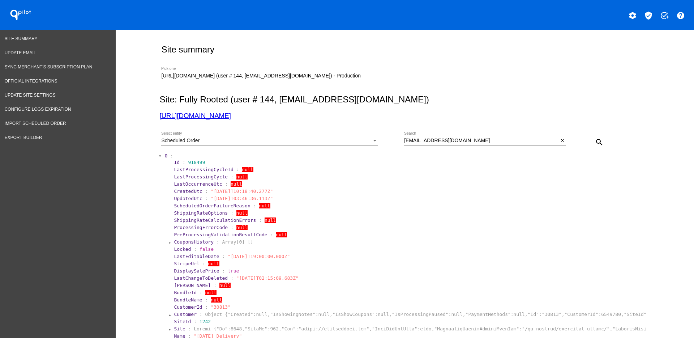
click at [165, 156] on span "0" at bounding box center [166, 155] width 3 height 5
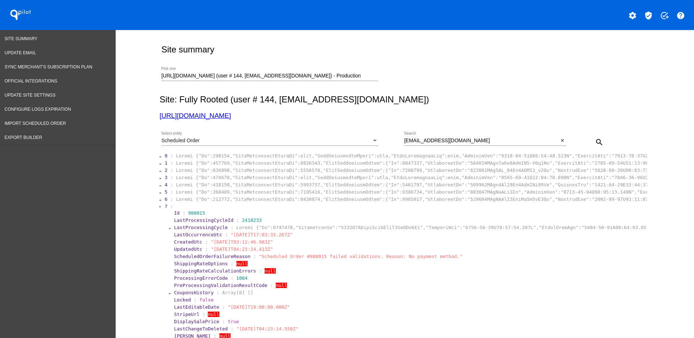
click at [165, 164] on span "1" at bounding box center [166, 162] width 3 height 5
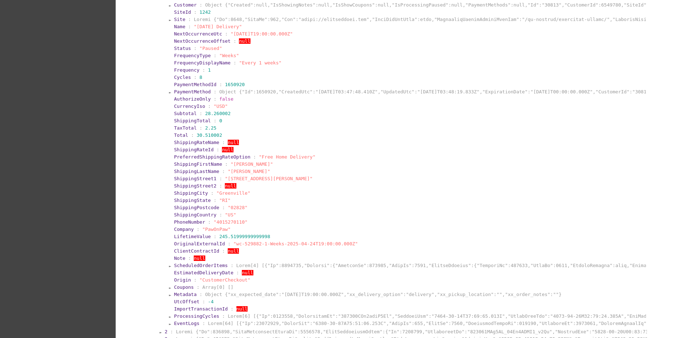
scroll to position [452, 0]
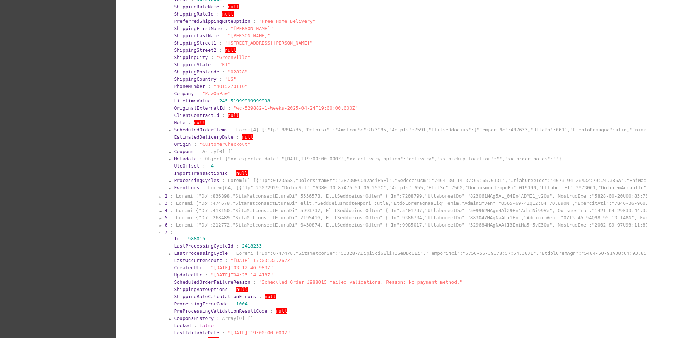
click at [180, 184] on section "EventLogs :" at bounding box center [409, 187] width 473 height 7
click at [181, 189] on span "EventLogs" at bounding box center [186, 187] width 25 height 5
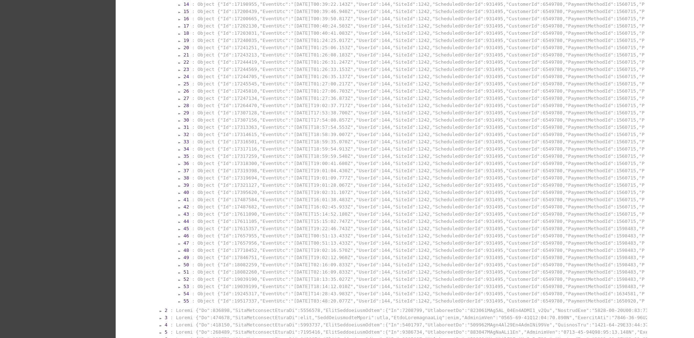
scroll to position [769, 0]
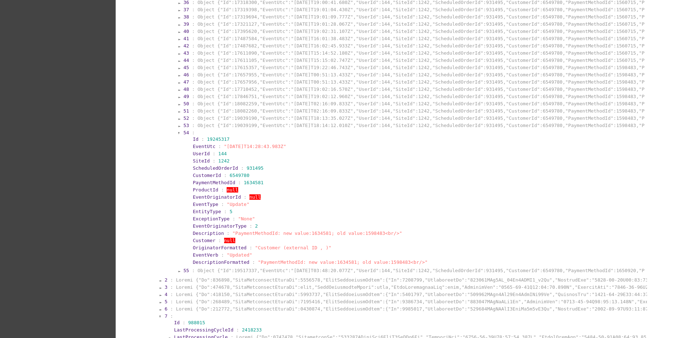
scroll to position [949, 0]
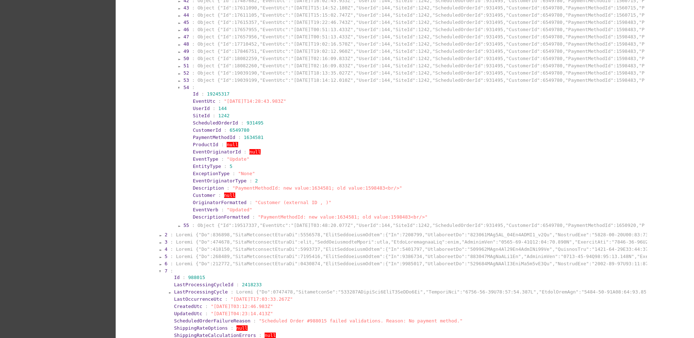
click at [165, 234] on section "2 :" at bounding box center [406, 234] width 482 height 5
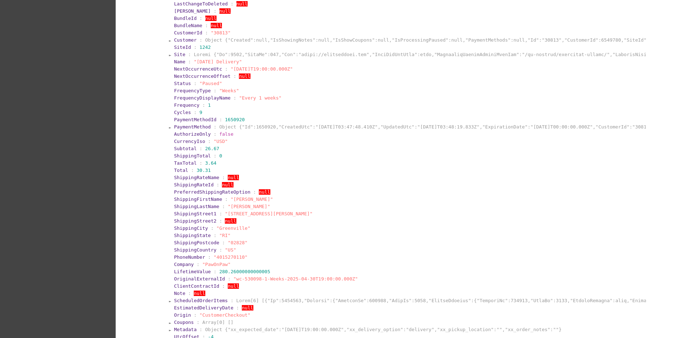
scroll to position [1356, 0]
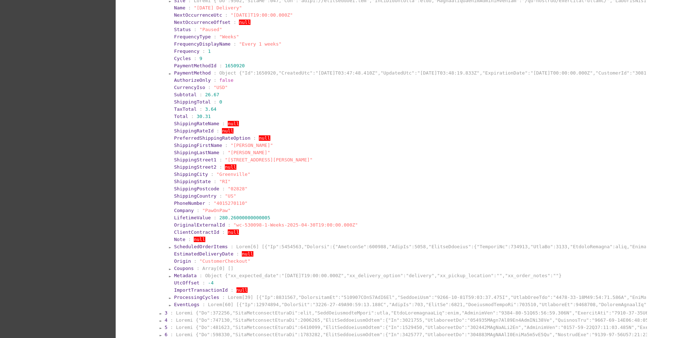
drag, startPoint x: 0, startPoint y: 0, endPoint x: 461, endPoint y: 181, distance: 495.2
click at [461, 181] on section "ShippingState : "RI"" at bounding box center [409, 181] width 471 height 5
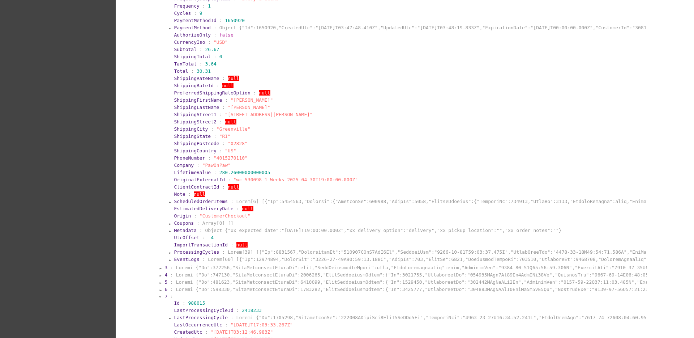
click at [180, 258] on span "EventLogs" at bounding box center [186, 258] width 25 height 5
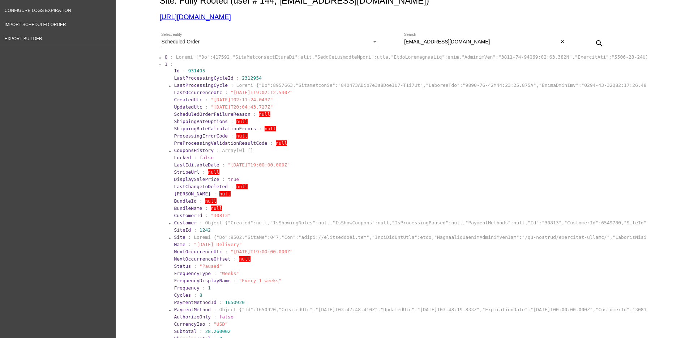
scroll to position [90, 0]
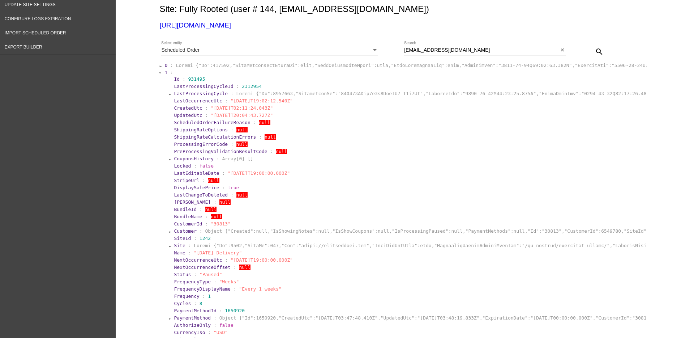
click at [165, 74] on span "1" at bounding box center [166, 72] width 3 height 5
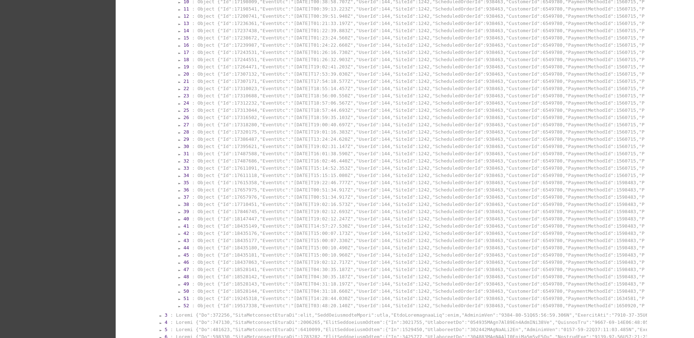
scroll to position [904, 0]
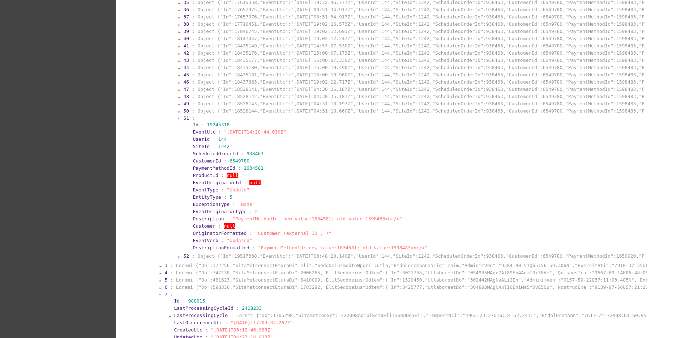
click at [299, 119] on section "51 :" at bounding box center [413, 117] width 461 height 5
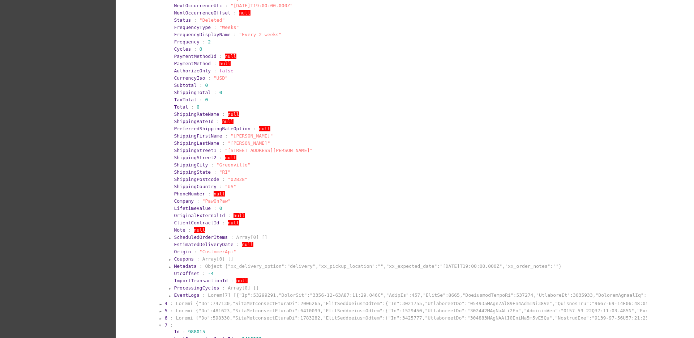
scroll to position [1266, 0]
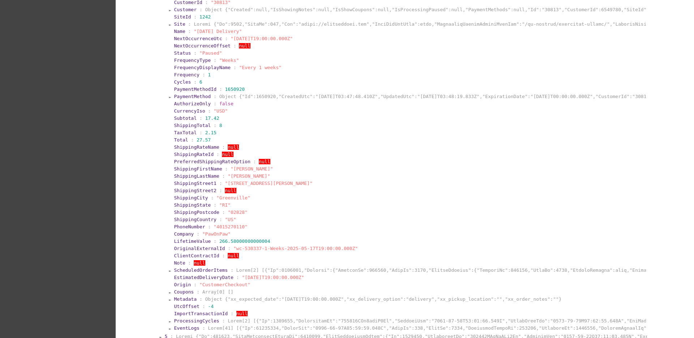
scroll to position [1718, 0]
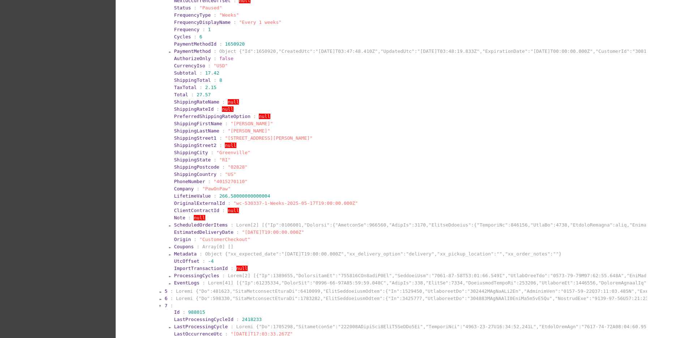
click at [197, 274] on span "ProcessingCycles" at bounding box center [196, 275] width 45 height 5
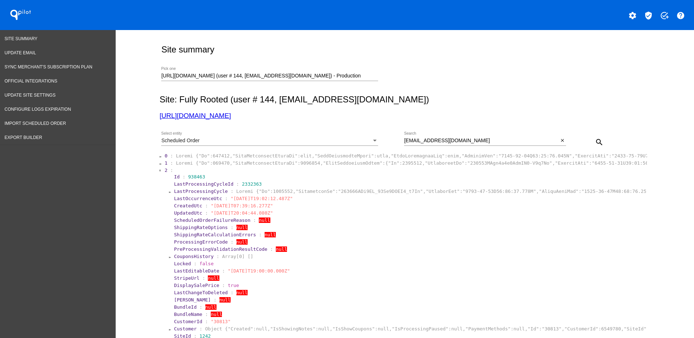
scroll to position [1763, 0]
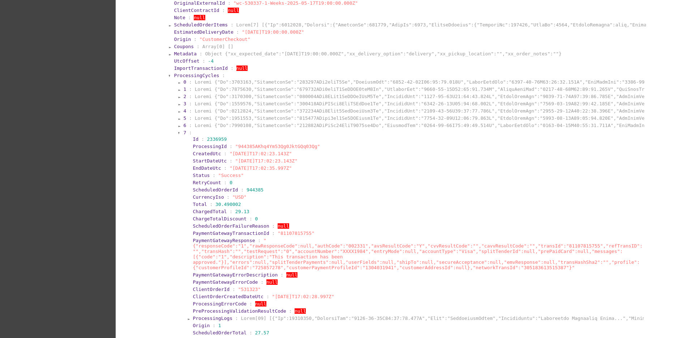
scroll to position [1899, 0]
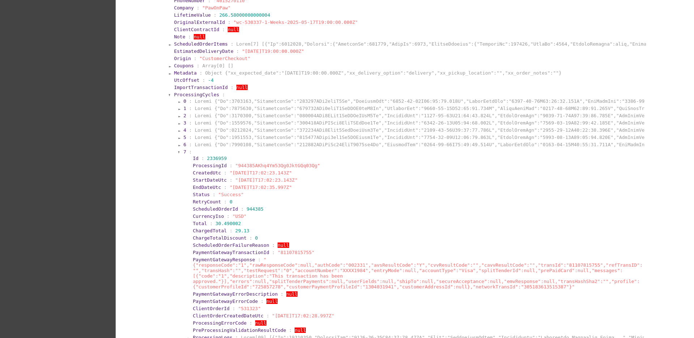
click at [183, 152] on span "7" at bounding box center [184, 151] width 3 height 5
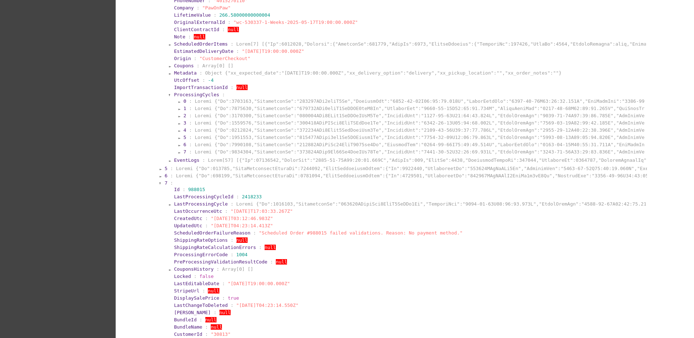
click at [181, 93] on span "ProcessingCycles" at bounding box center [196, 94] width 45 height 5
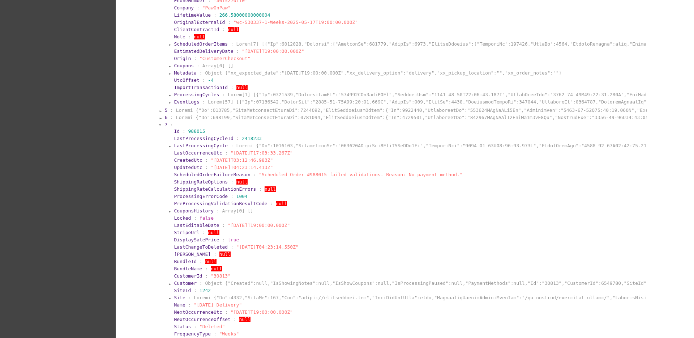
click at [186, 101] on span "EventLogs" at bounding box center [186, 101] width 25 height 5
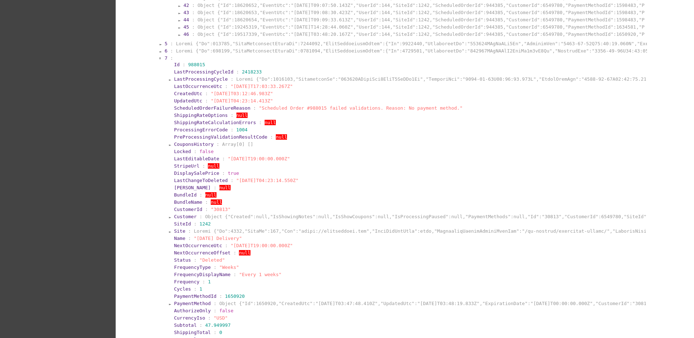
scroll to position [2261, 0]
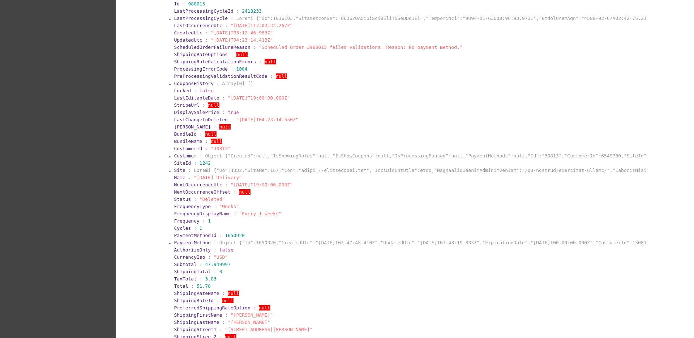
scroll to position [2441, 0]
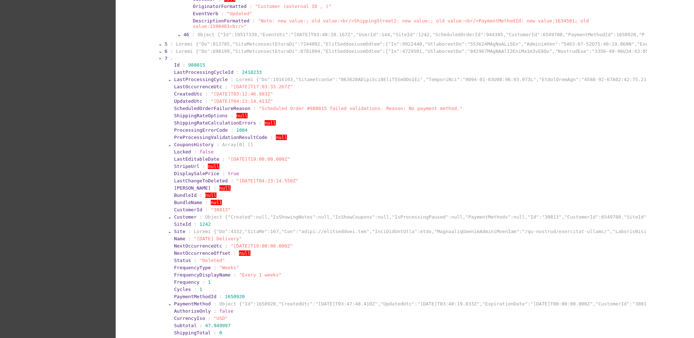
click at [165, 41] on section "5 :" at bounding box center [406, 43] width 482 height 5
